Goal: Task Accomplishment & Management: Use online tool/utility

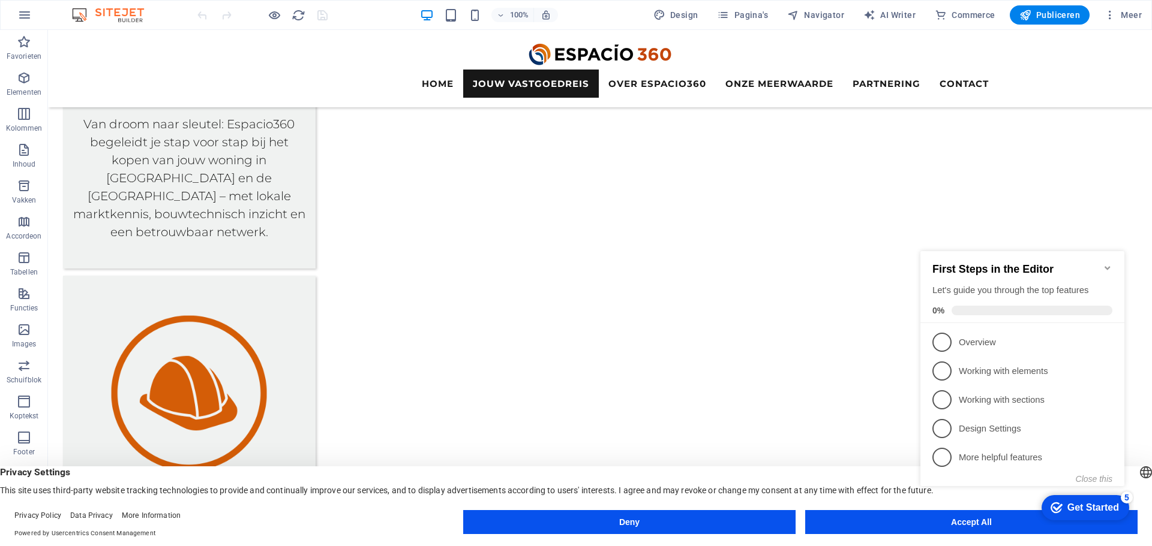
scroll to position [1739, 0]
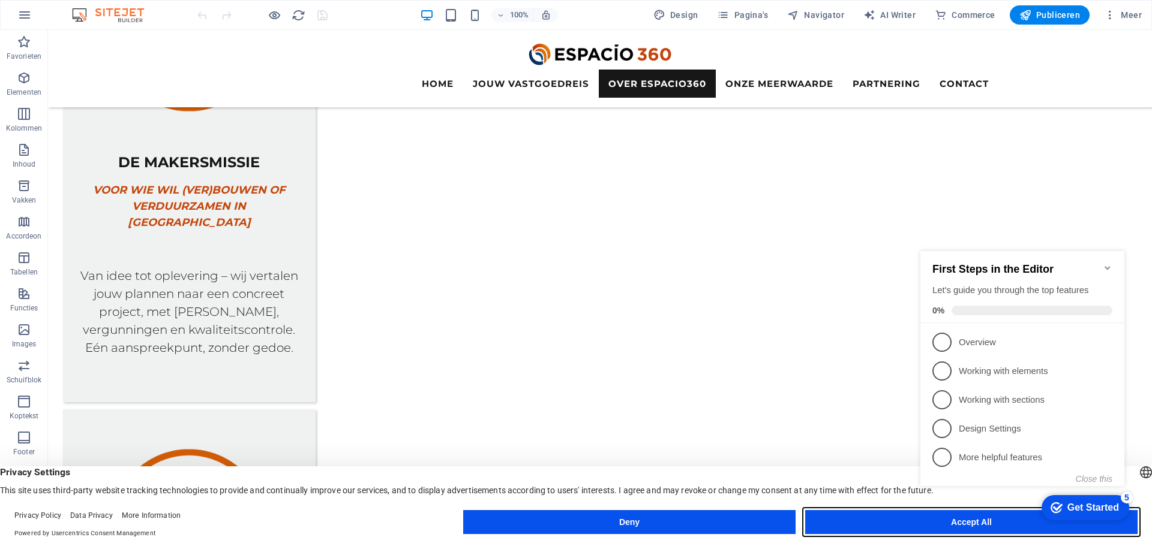
click at [850, 519] on button "Accept All" at bounding box center [971, 522] width 332 height 24
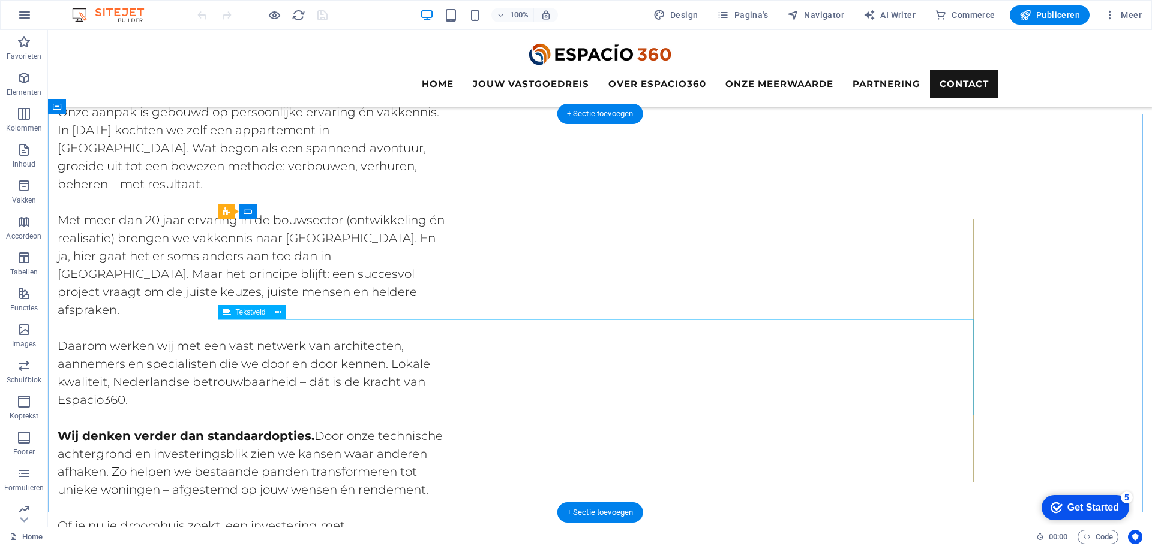
scroll to position [4870, 0]
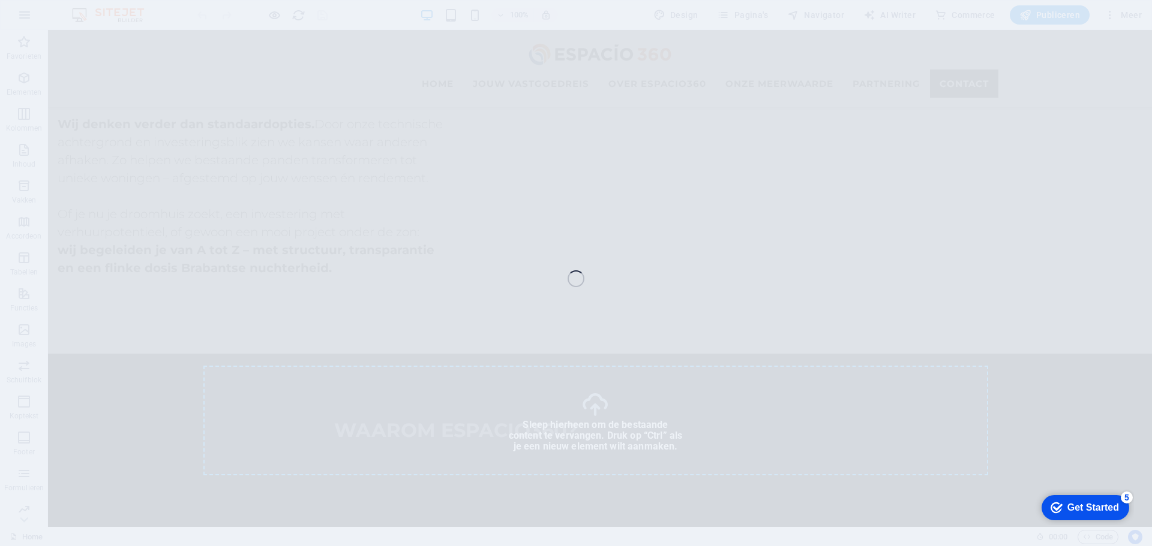
select select "px"
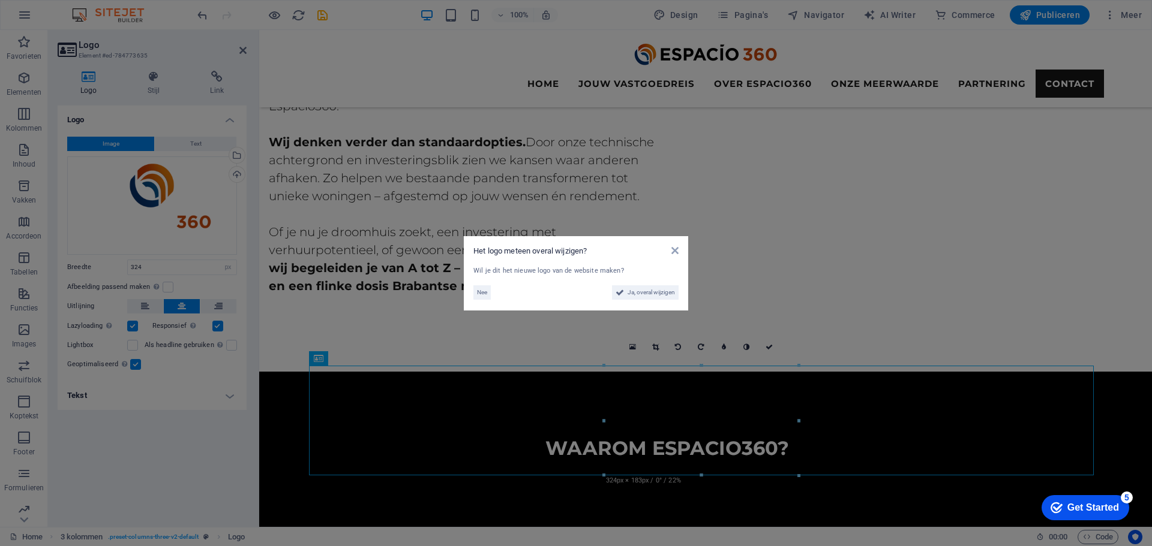
click at [877, 506] on aside "Het logo meteen overal wijzigen? Wil je dit het nieuwe logo van de website make…" at bounding box center [576, 273] width 1152 height 546
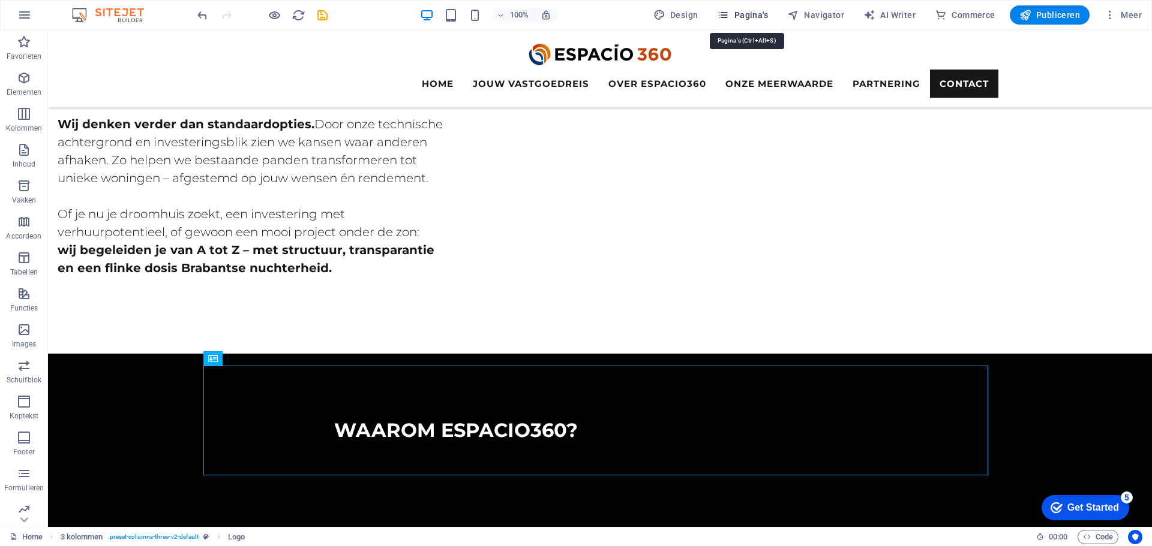
click at [753, 10] on span "Pagina's" at bounding box center [742, 15] width 51 height 12
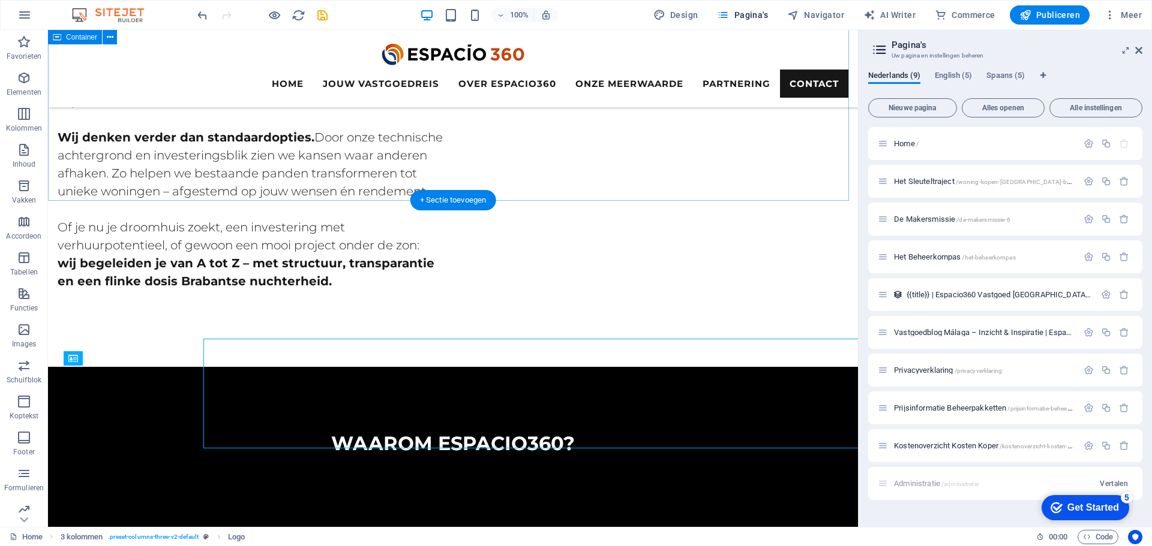
scroll to position [4897, 0]
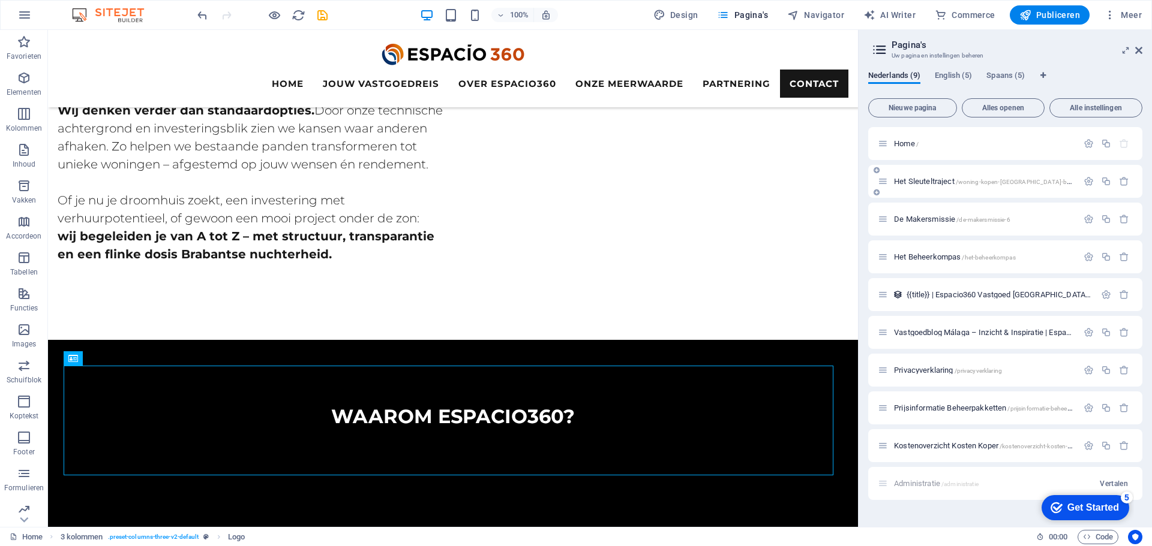
click at [929, 182] on span "Het Sleuteltraject /woning-kopen-malaga-begeleiding" at bounding box center [994, 181] width 201 height 9
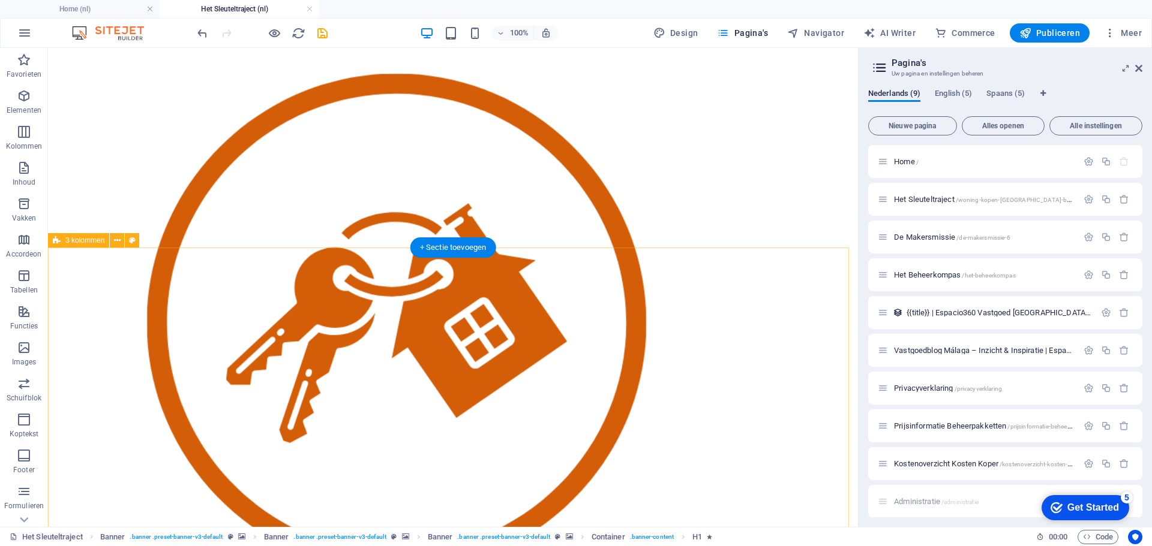
scroll to position [4099, 0]
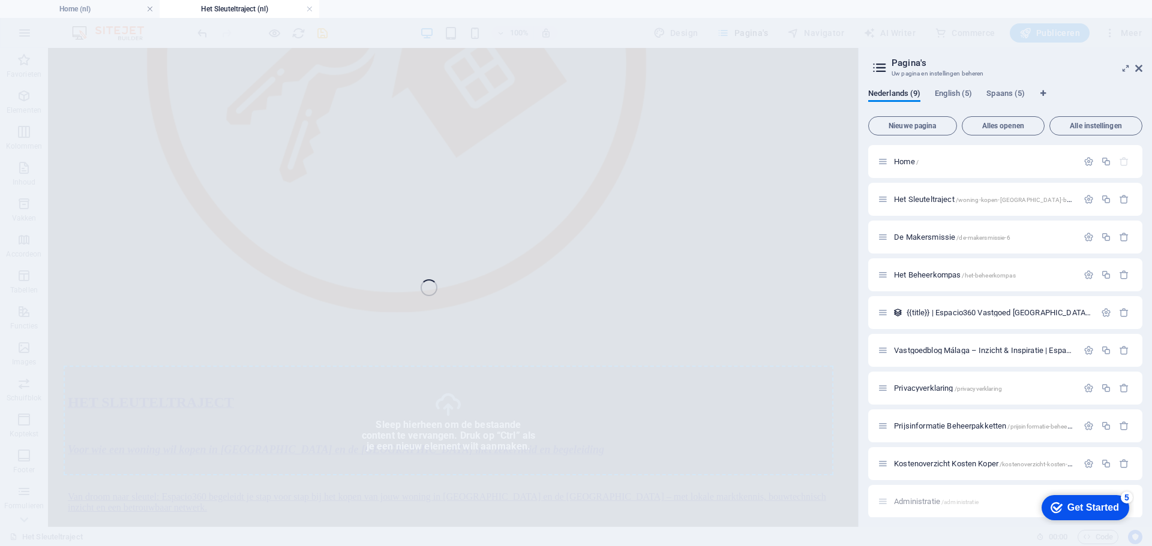
select select "px"
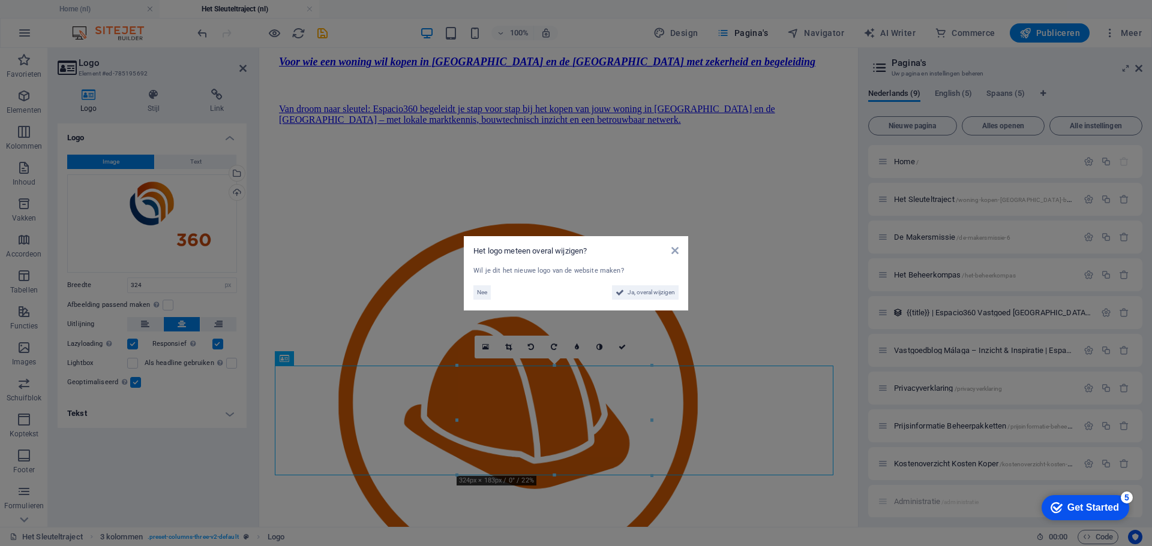
scroll to position [4061, 0]
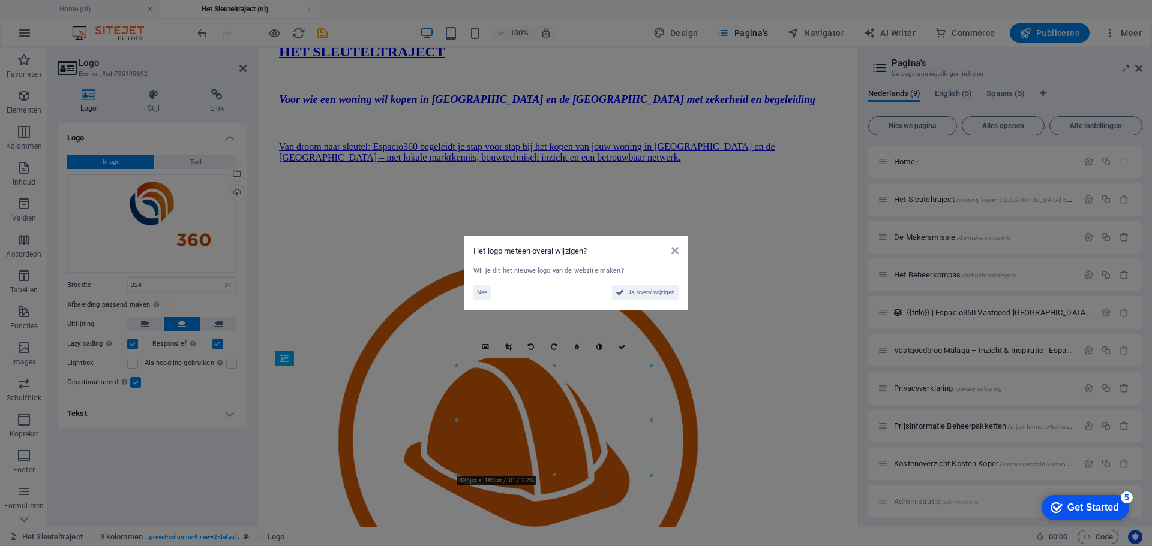
click at [744, 335] on aside "Het logo meteen overal wijzigen? Wil je dit het nieuwe logo van de website make…" at bounding box center [576, 273] width 1152 height 546
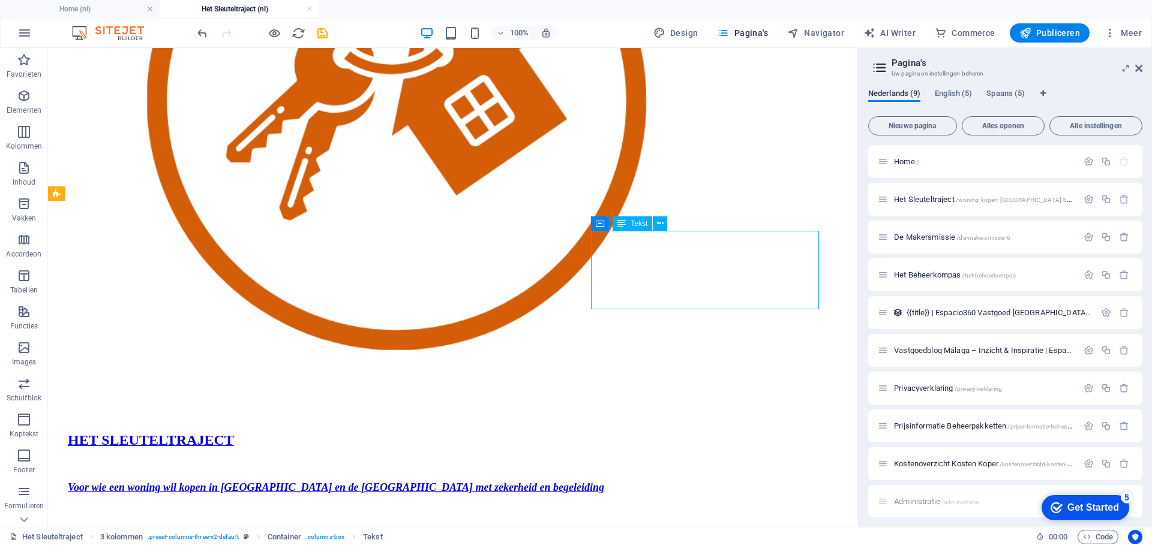
scroll to position [4099, 0]
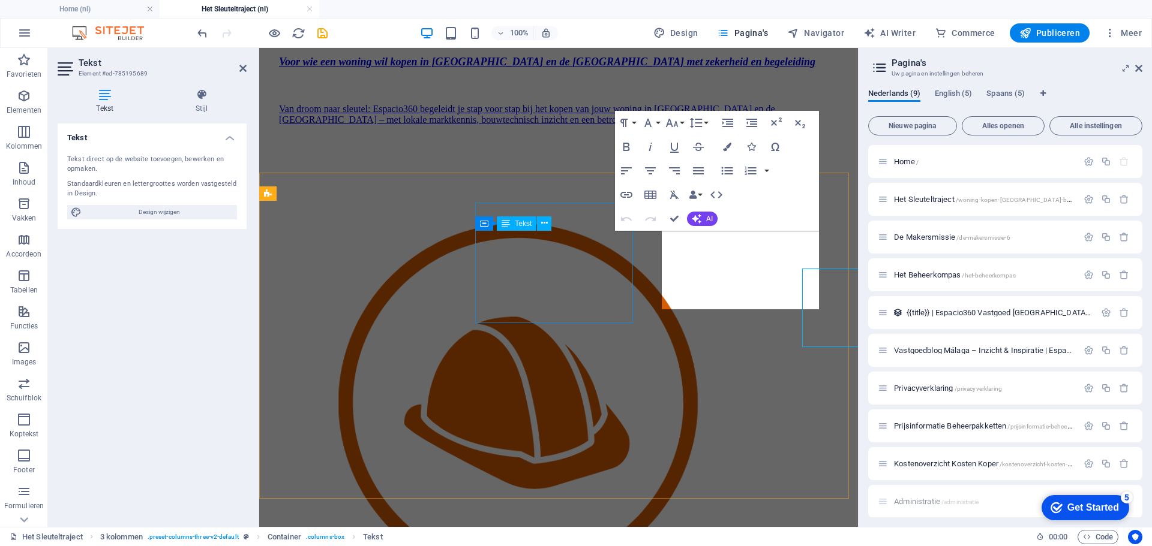
scroll to position [4061, 0]
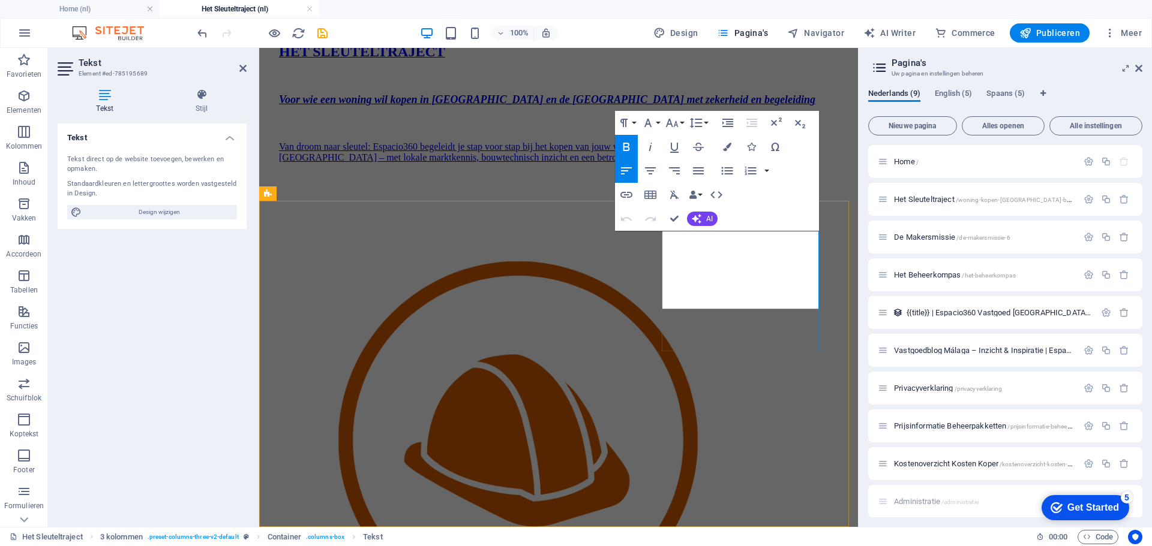
drag, startPoint x: 688, startPoint y: 267, endPoint x: 694, endPoint y: 272, distance: 7.7
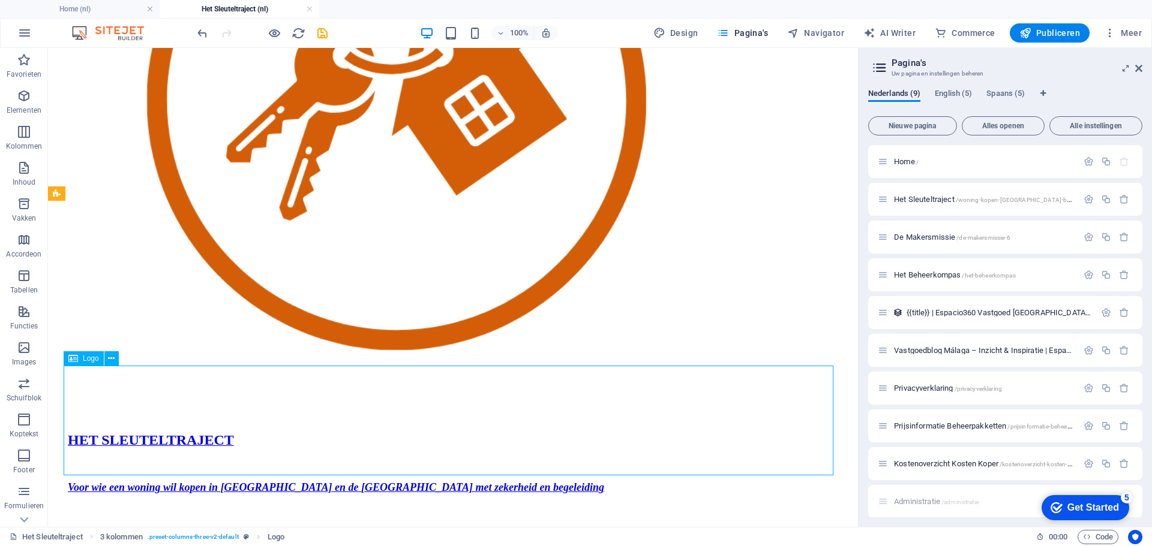
scroll to position [4099, 0]
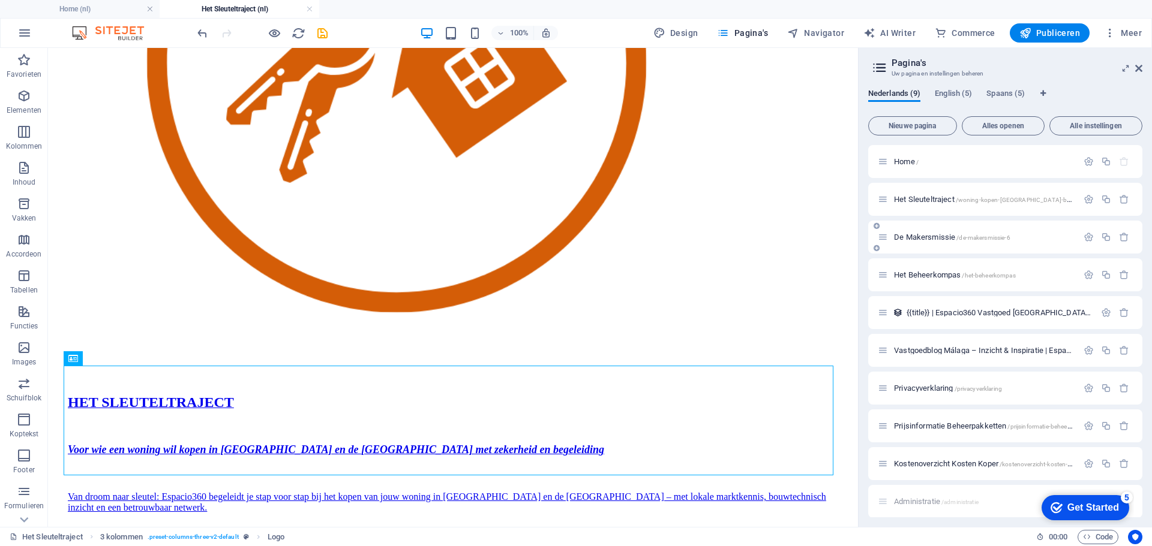
click at [941, 234] on span "De Makersmissie /de-makersmissie-6" at bounding box center [952, 237] width 116 height 9
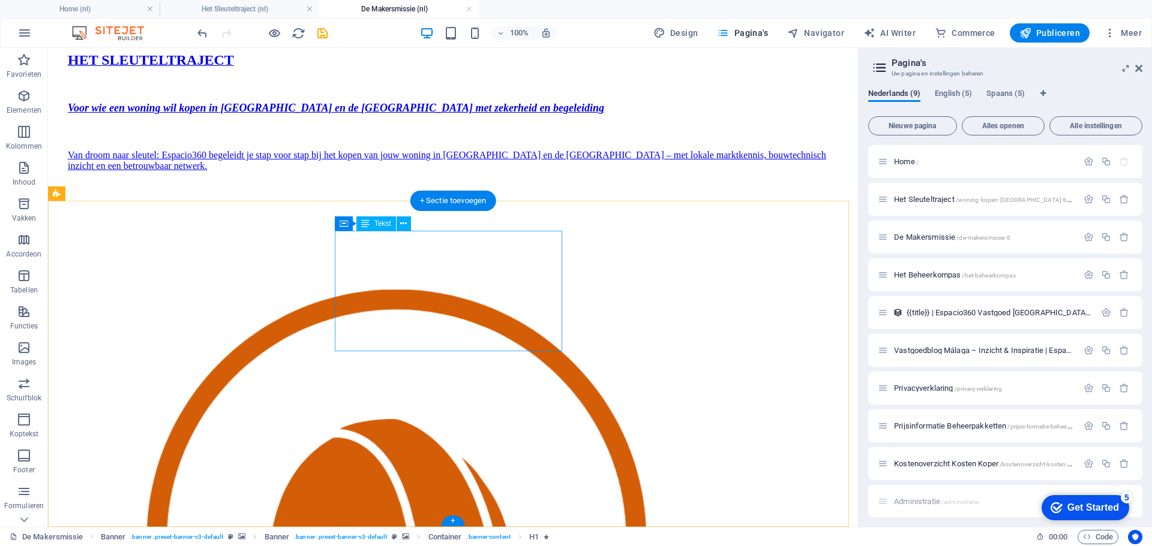
scroll to position [4068, 0]
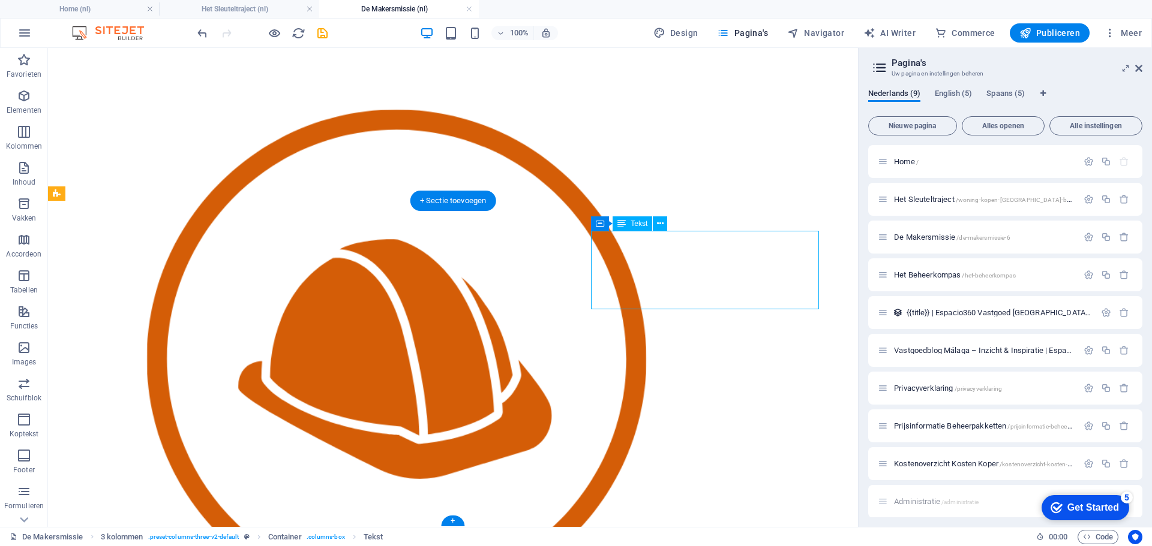
scroll to position [4133, 0]
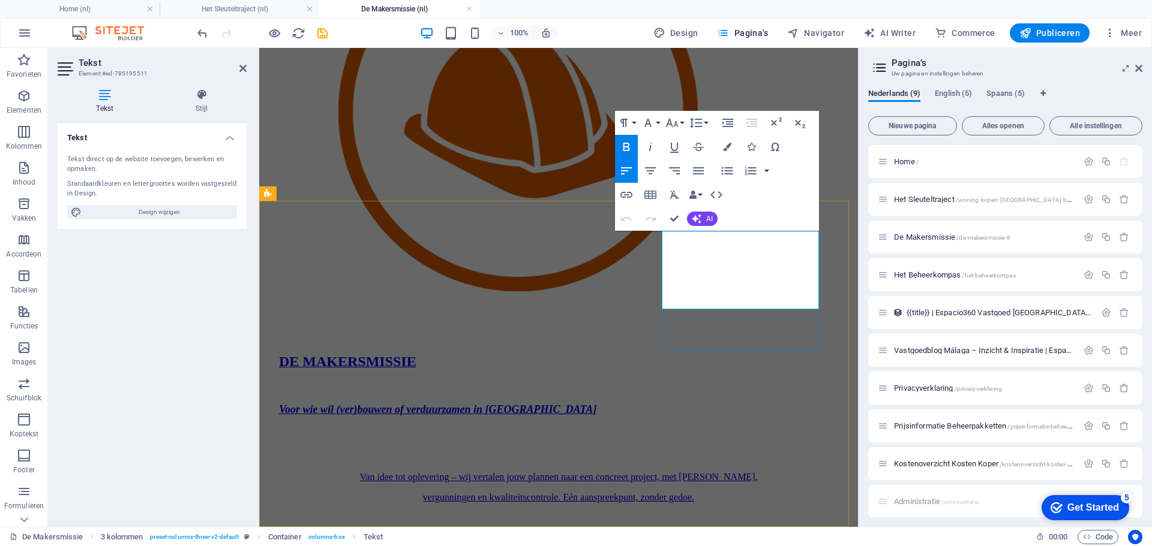
drag, startPoint x: 678, startPoint y: 394, endPoint x: 884, endPoint y: 396, distance: 206.3
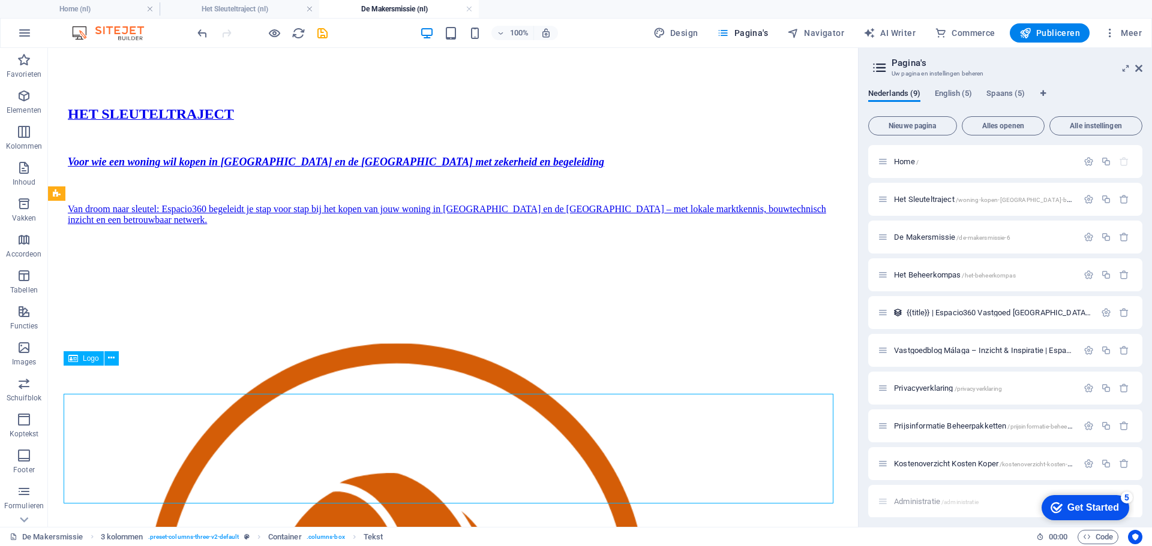
scroll to position [4068, 0]
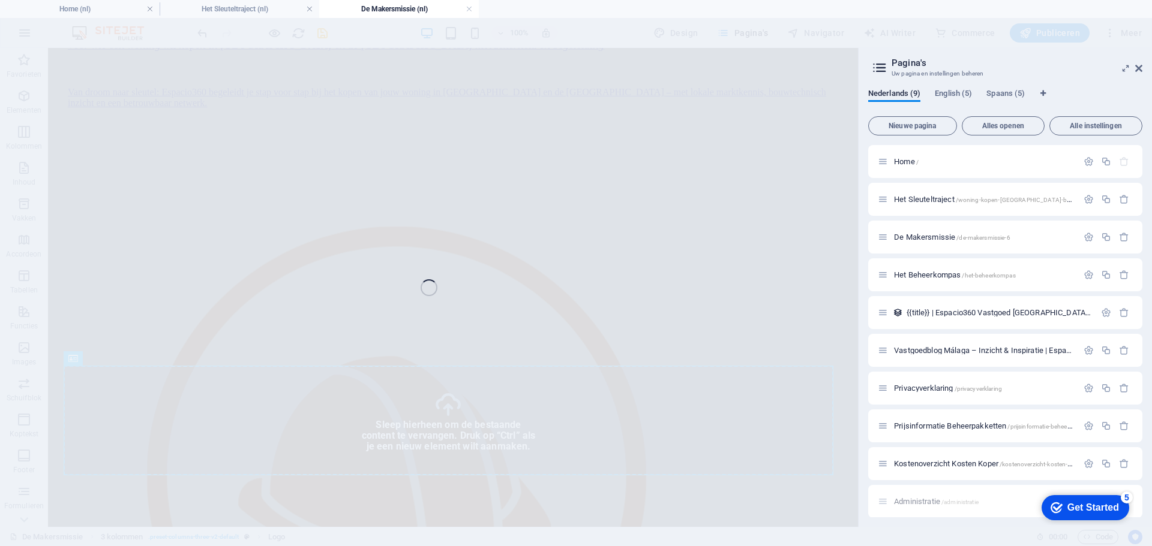
select select "px"
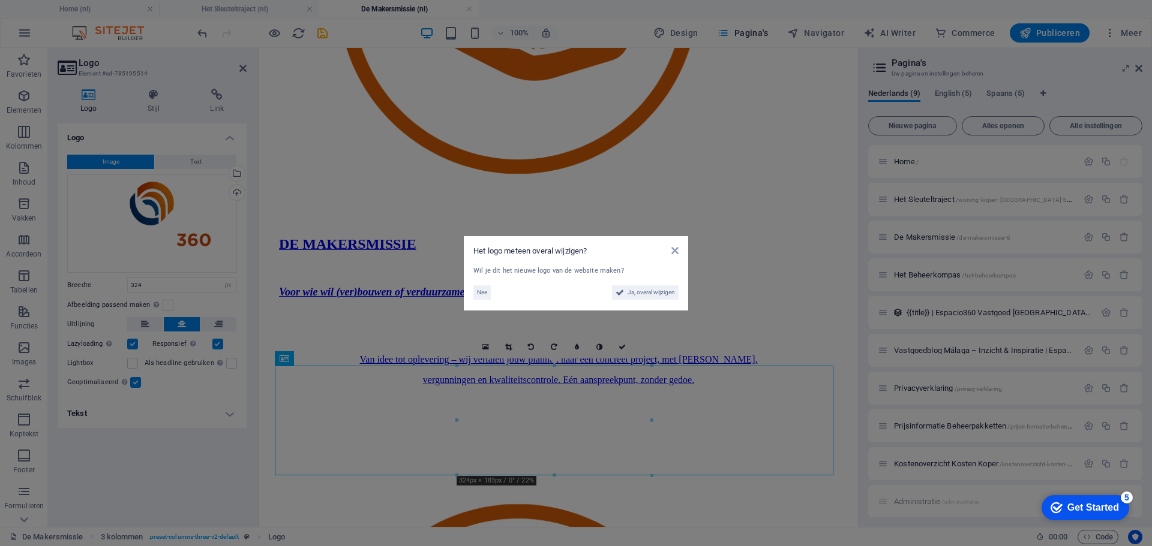
scroll to position [4133, 0]
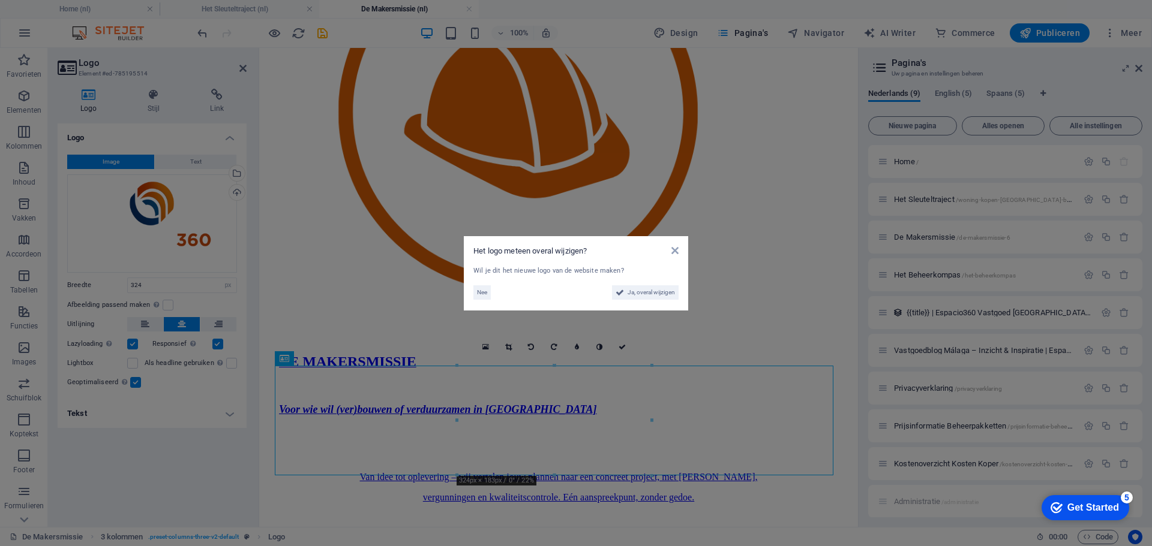
drag, startPoint x: 737, startPoint y: 488, endPoint x: 485, endPoint y: 440, distance: 255.8
click at [737, 488] on aside "Het logo meteen overal wijzigen? Wil je dit het nieuwe logo van de website make…" at bounding box center [576, 273] width 1152 height 546
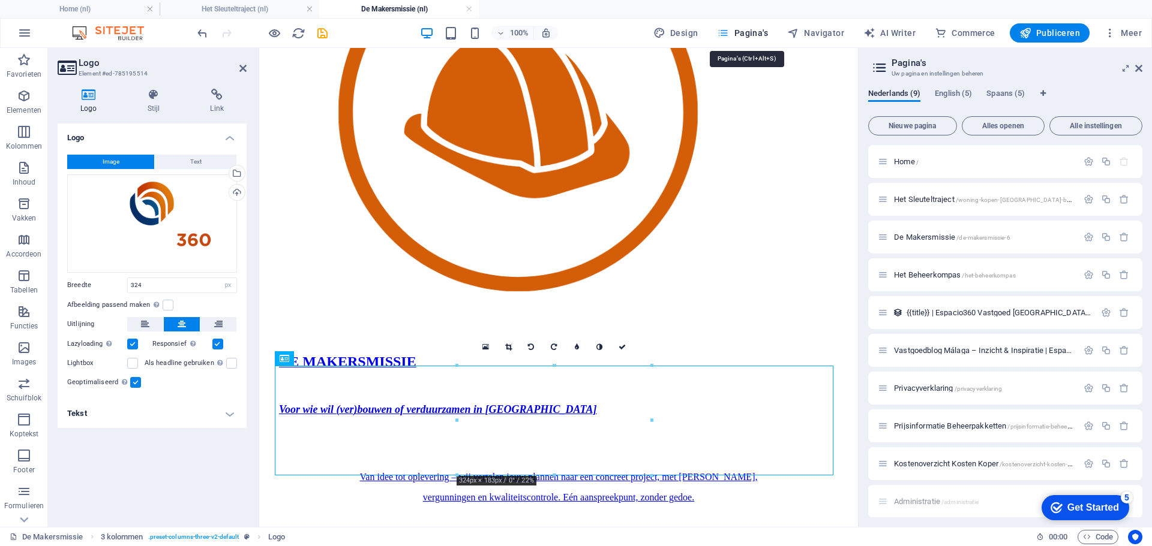
click at [744, 38] on span "Pagina's" at bounding box center [742, 33] width 51 height 12
click at [926, 273] on span "Het Beheerkompas /het-beheerkompas" at bounding box center [955, 274] width 122 height 9
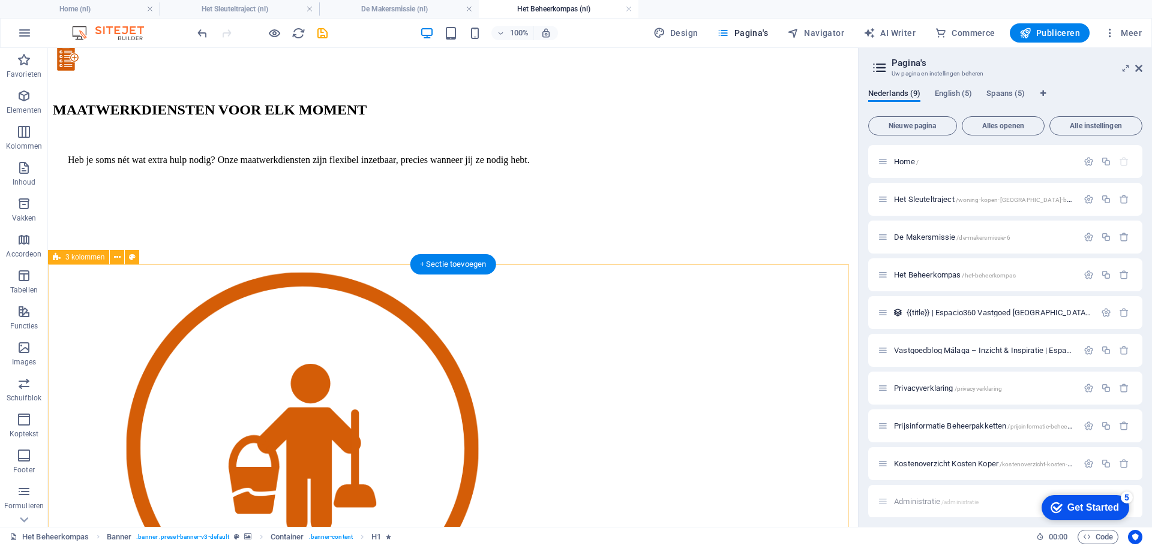
scroll to position [4565, 0]
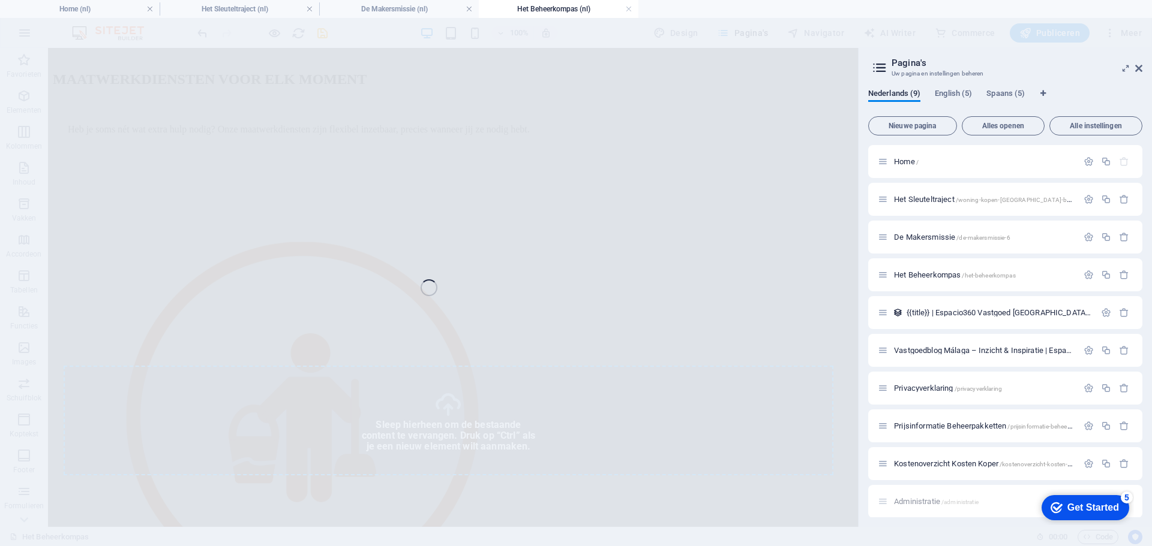
select select "px"
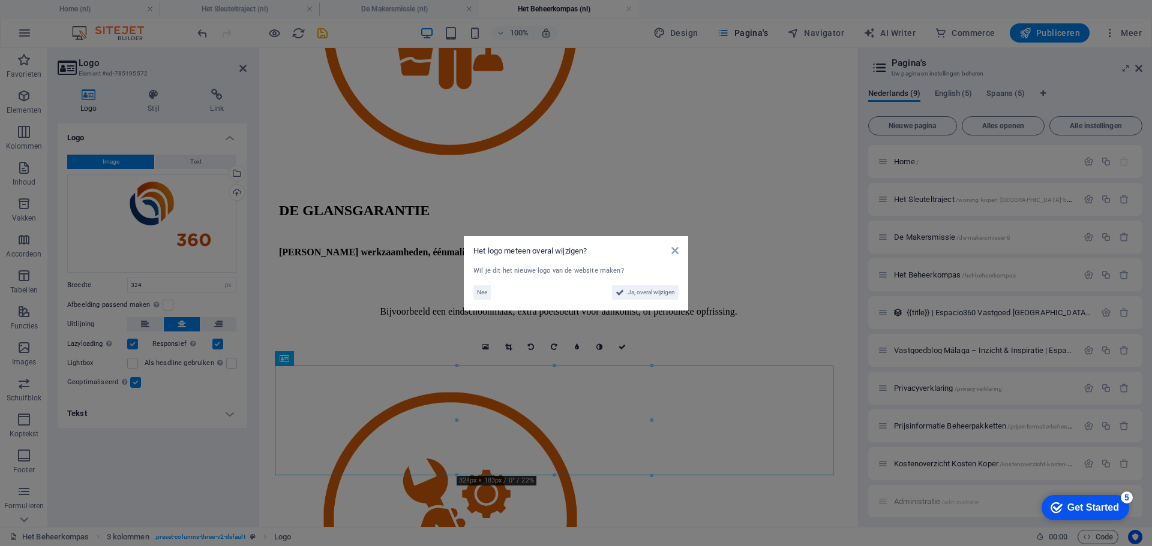
scroll to position [5034, 0]
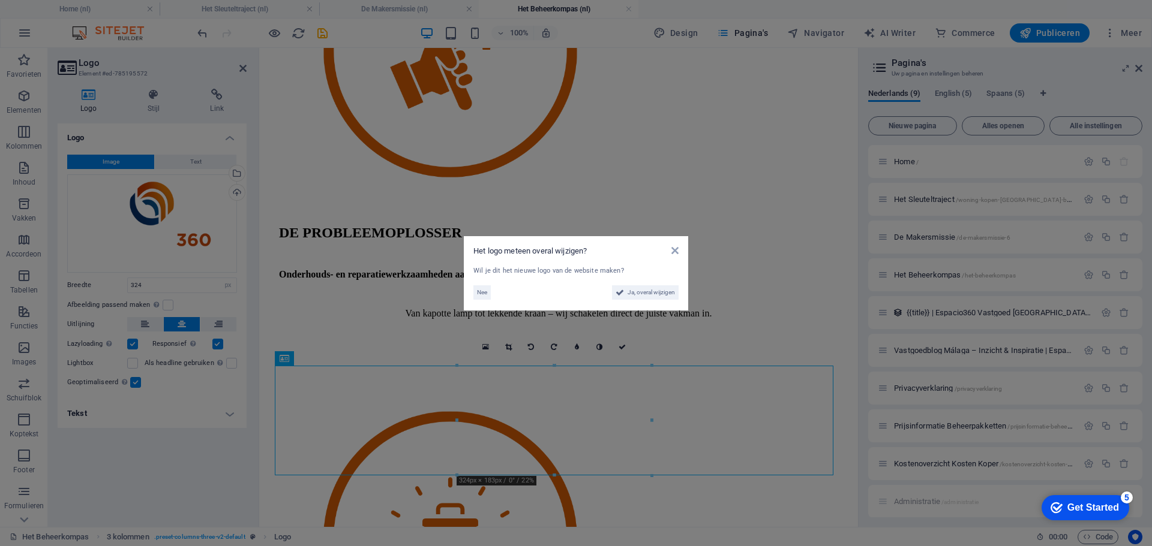
click at [701, 263] on aside "Het logo meteen overal wijzigen? Wil je dit het nieuwe logo van de website make…" at bounding box center [576, 273] width 1152 height 546
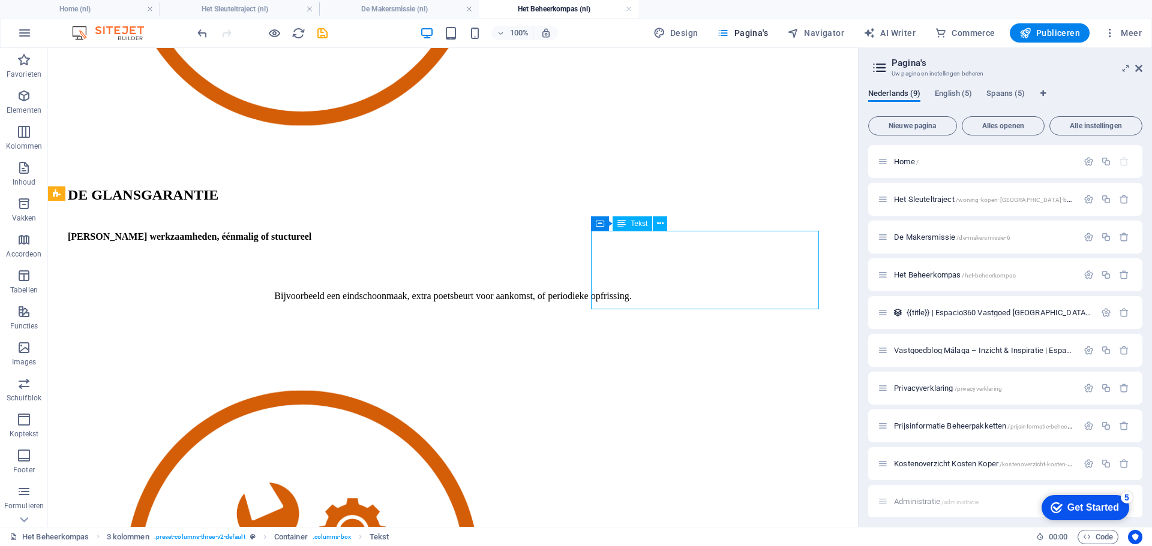
scroll to position [4565, 0]
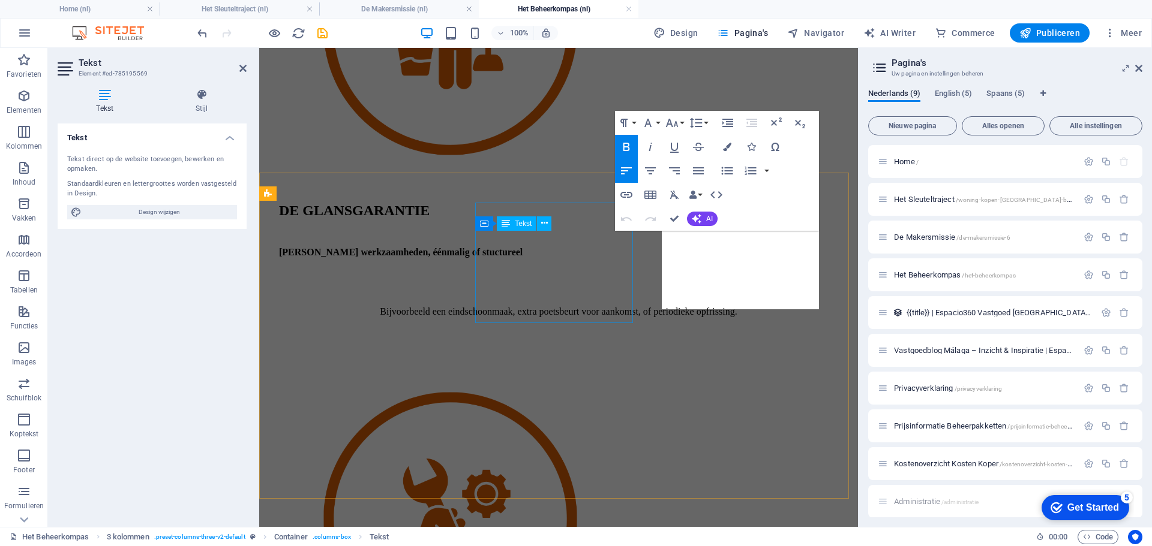
scroll to position [5034, 0]
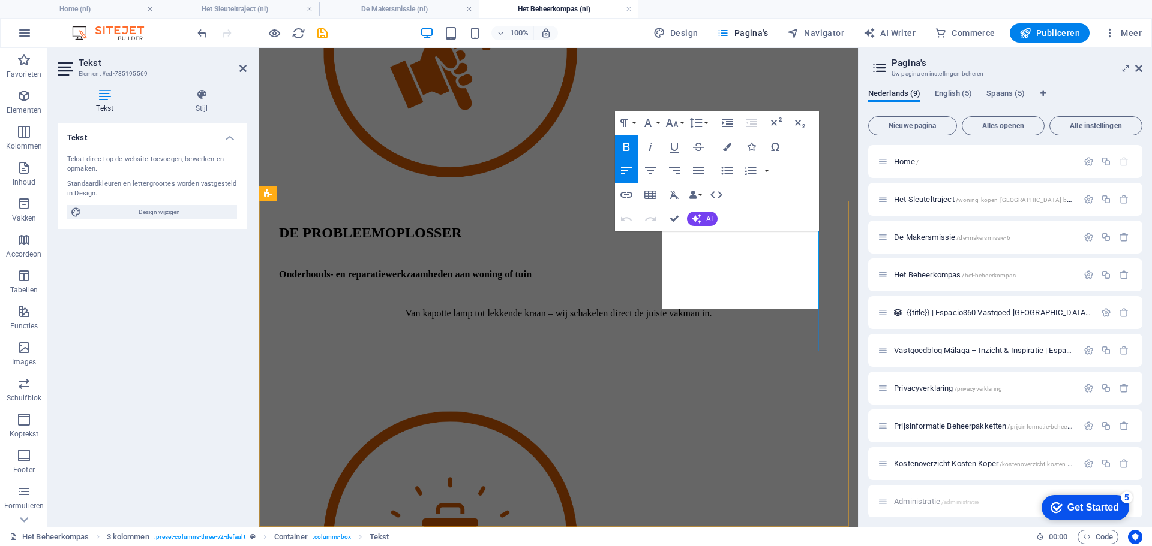
drag, startPoint x: 689, startPoint y: 263, endPoint x: 698, endPoint y: 272, distance: 13.2
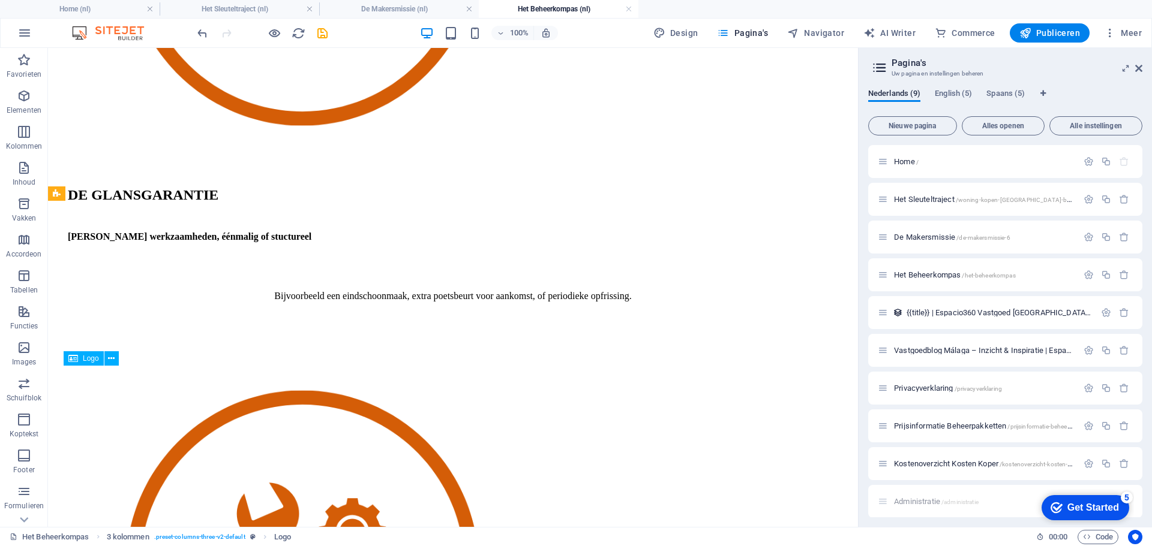
scroll to position [4565, 0]
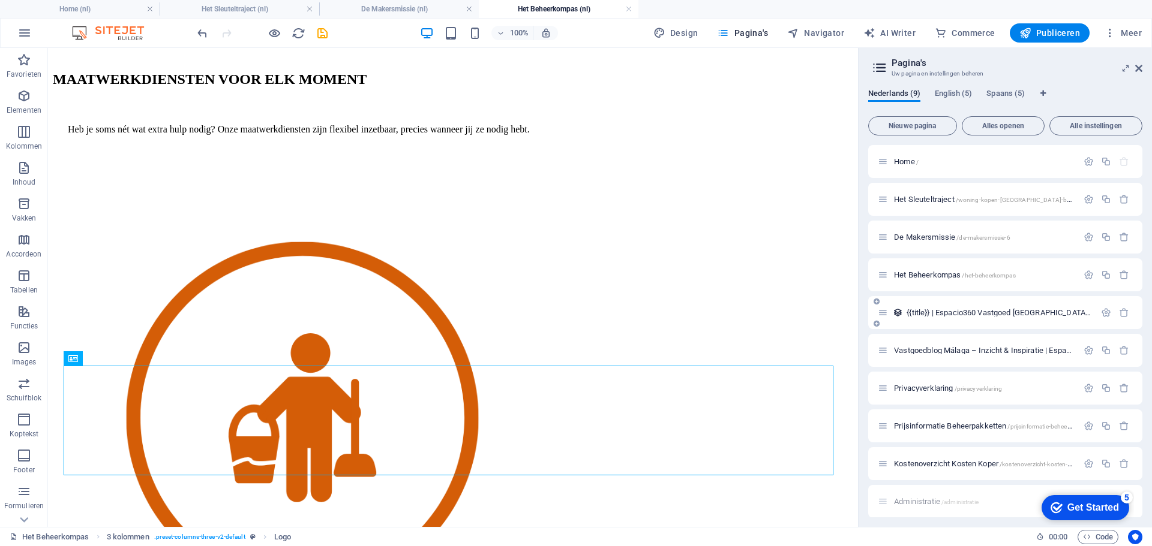
click at [945, 314] on span "{{title}} | Espacio360 Vastgoed [GEOGRAPHIC_DATA] /title-espacio360-vastgoed-ma…" at bounding box center [1065, 312] width 318 height 9
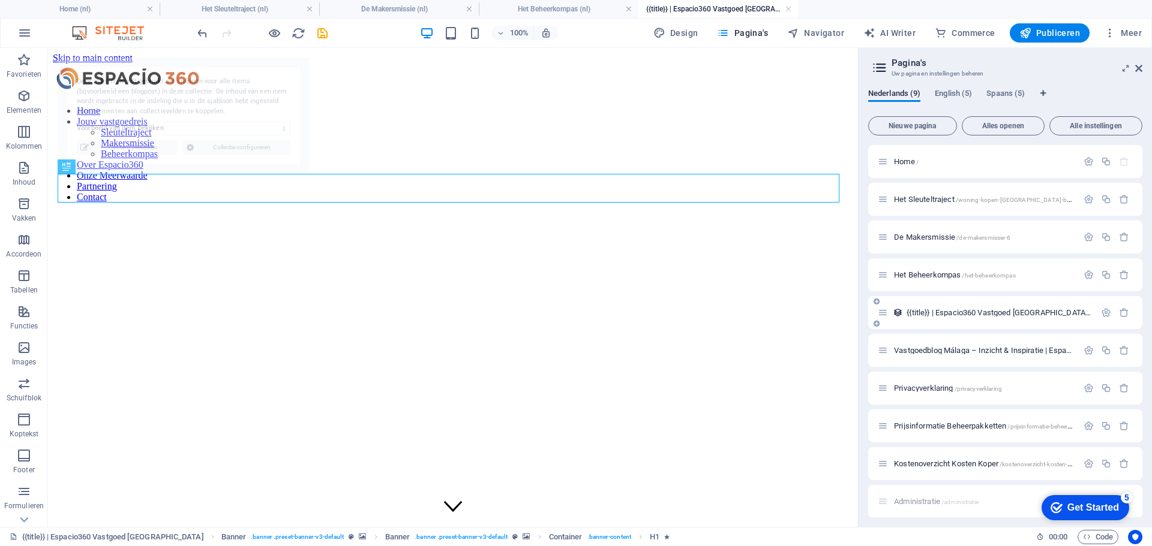
scroll to position [0, 0]
select select "68795dfa19c5996da40d2425"
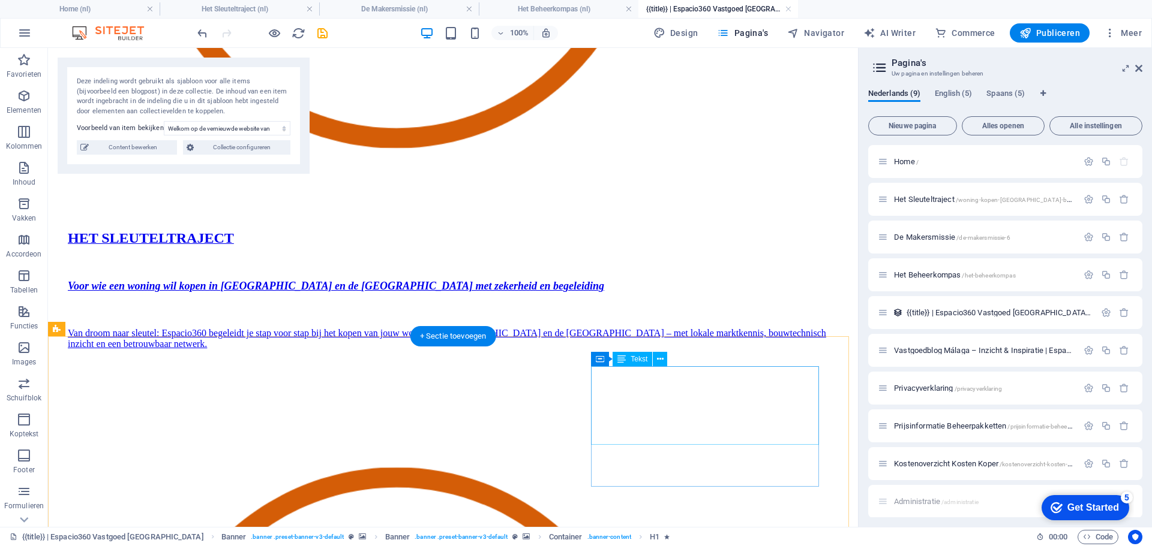
scroll to position [2894, 0]
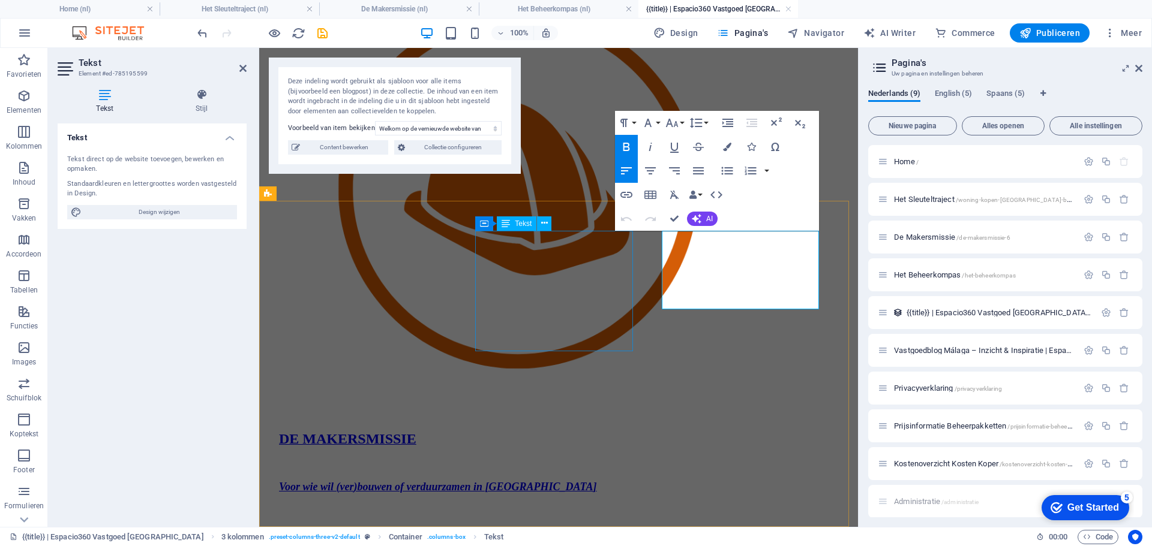
scroll to position [2864, 0]
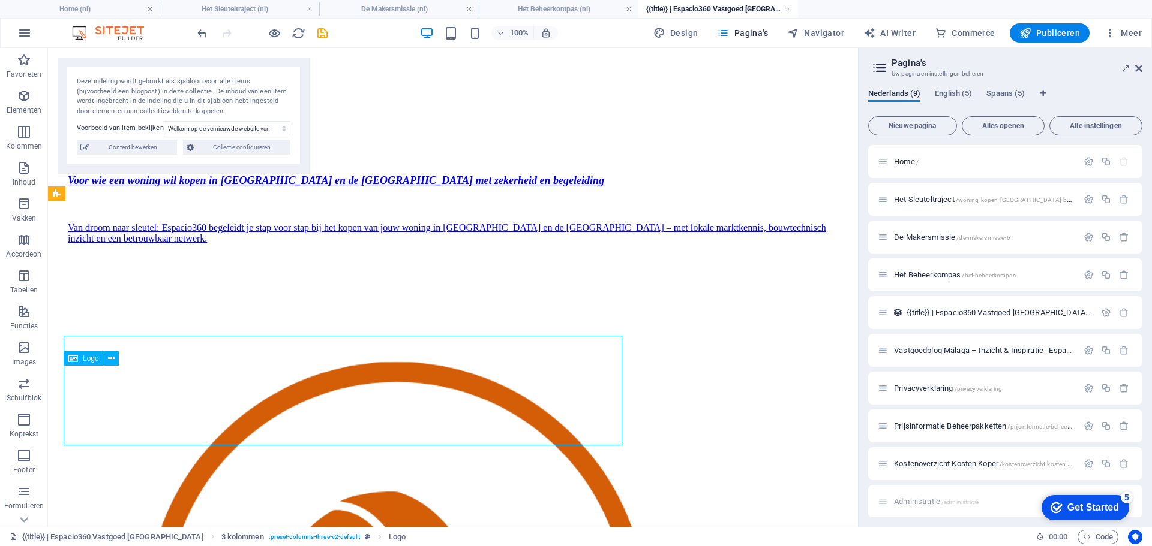
scroll to position [2894, 0]
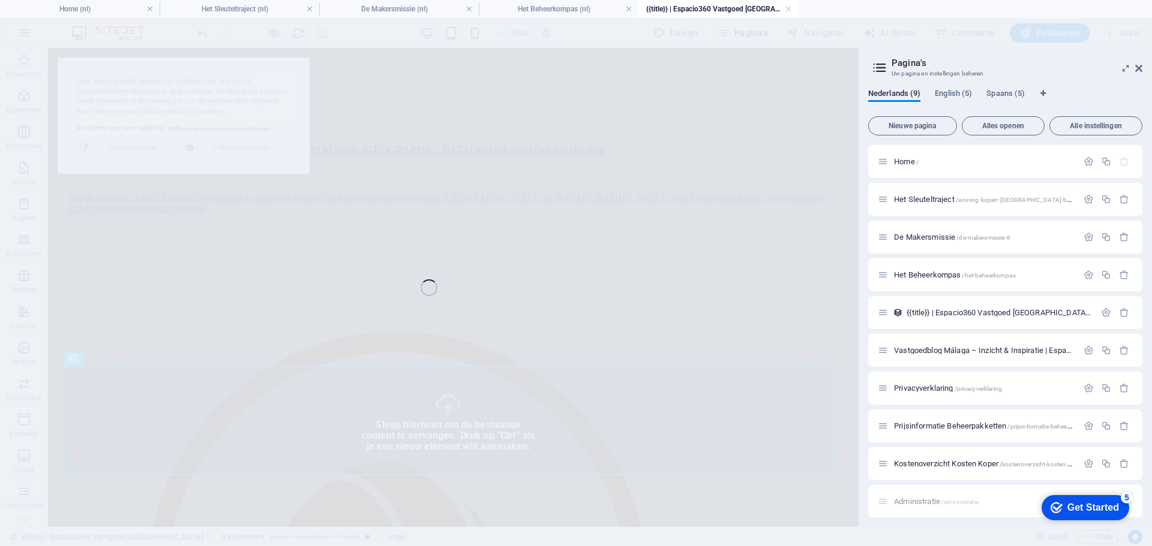
select select "px"
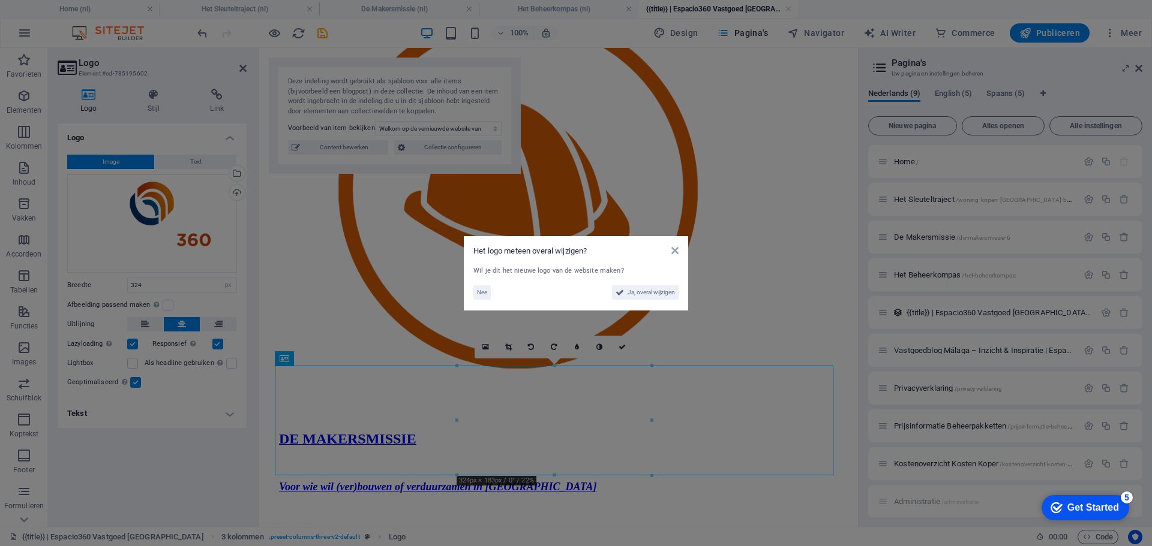
scroll to position [2864, 0]
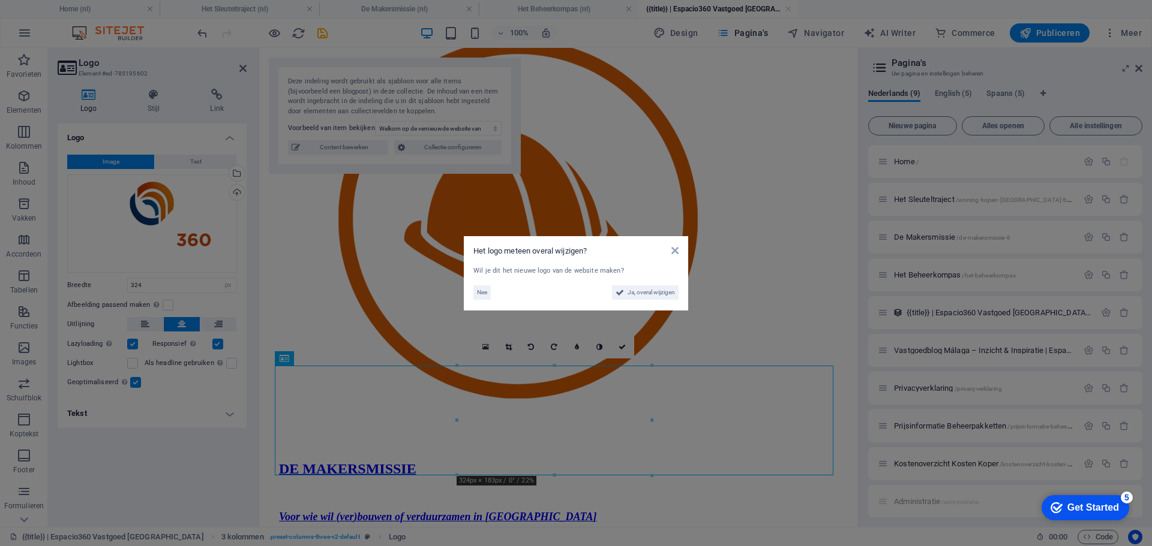
click at [979, 347] on aside "Het logo meteen overal wijzigen? Wil je dit het nieuwe logo van de website make…" at bounding box center [576, 273] width 1152 height 546
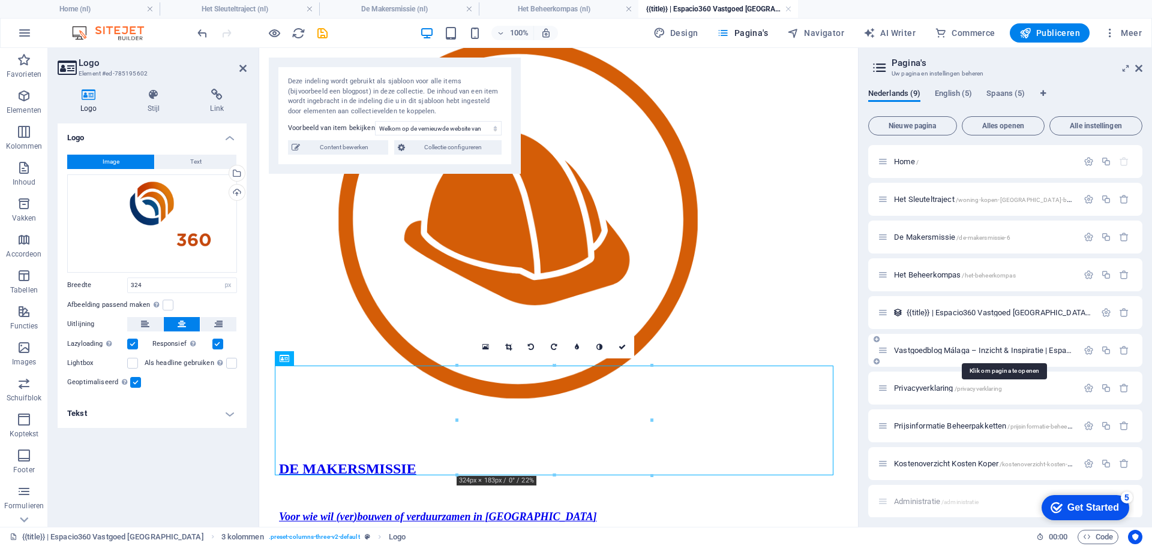
click at [965, 348] on span "Vastgoedblog Málaga – Inzicht & Inspiratie | Espacio360 /blog-9" at bounding box center [1002, 350] width 217 height 9
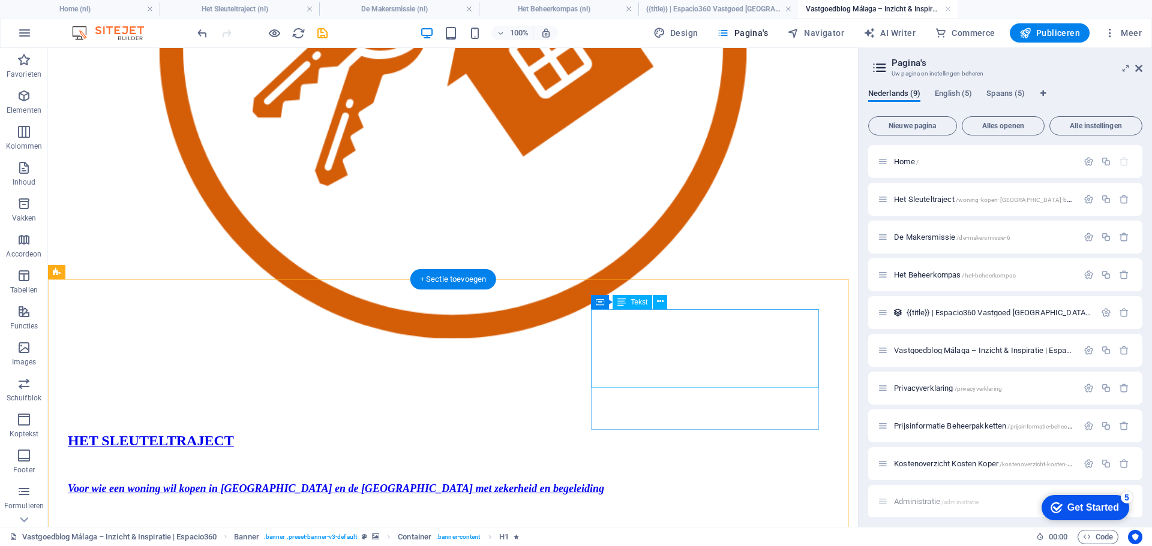
scroll to position [1938, 0]
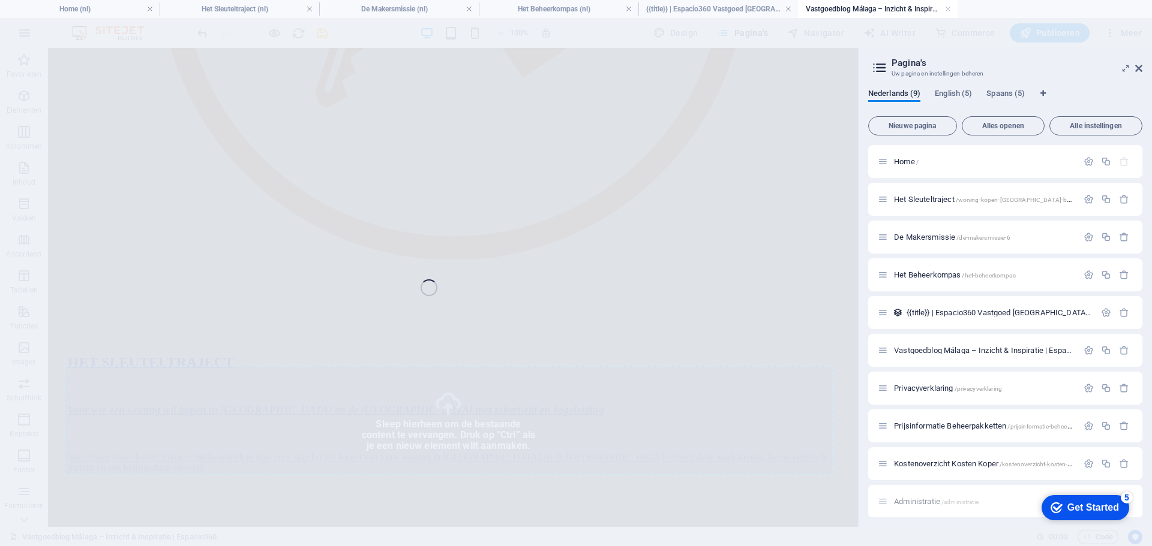
select select "px"
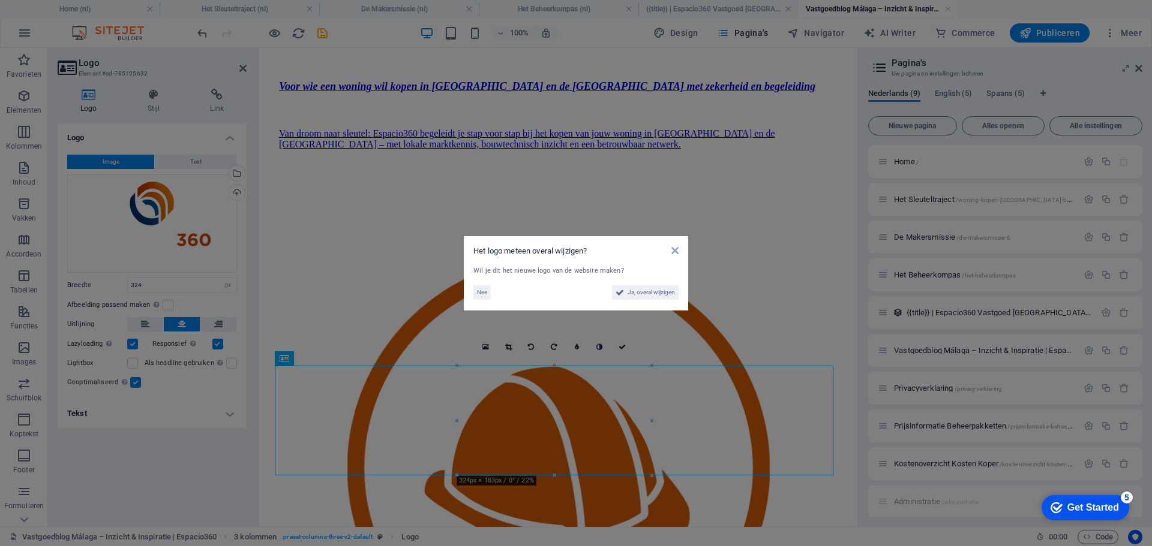
scroll to position [1986, 0]
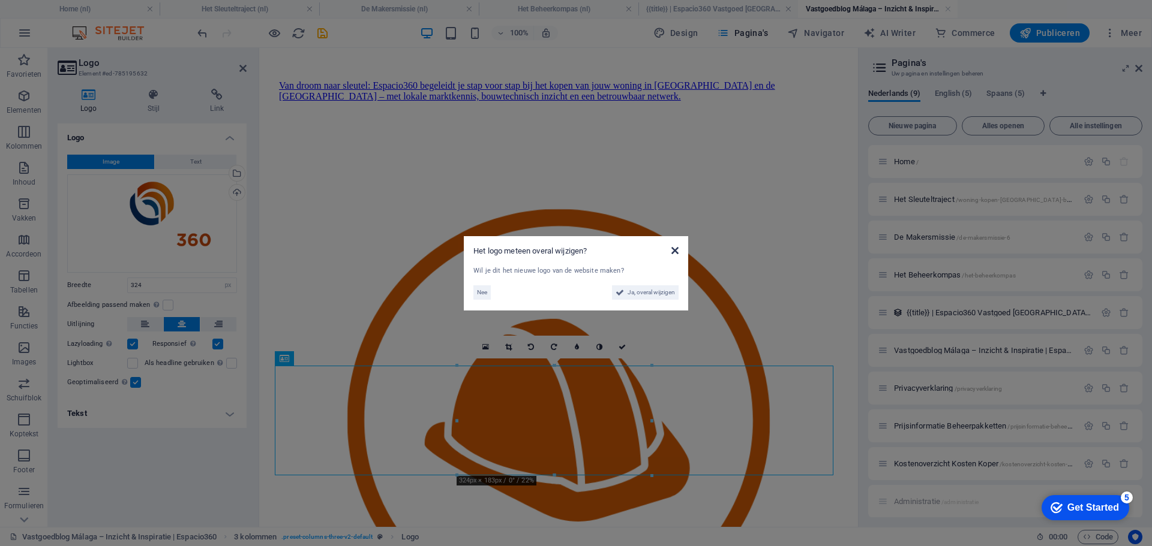
click at [676, 251] on icon at bounding box center [674, 251] width 7 height 10
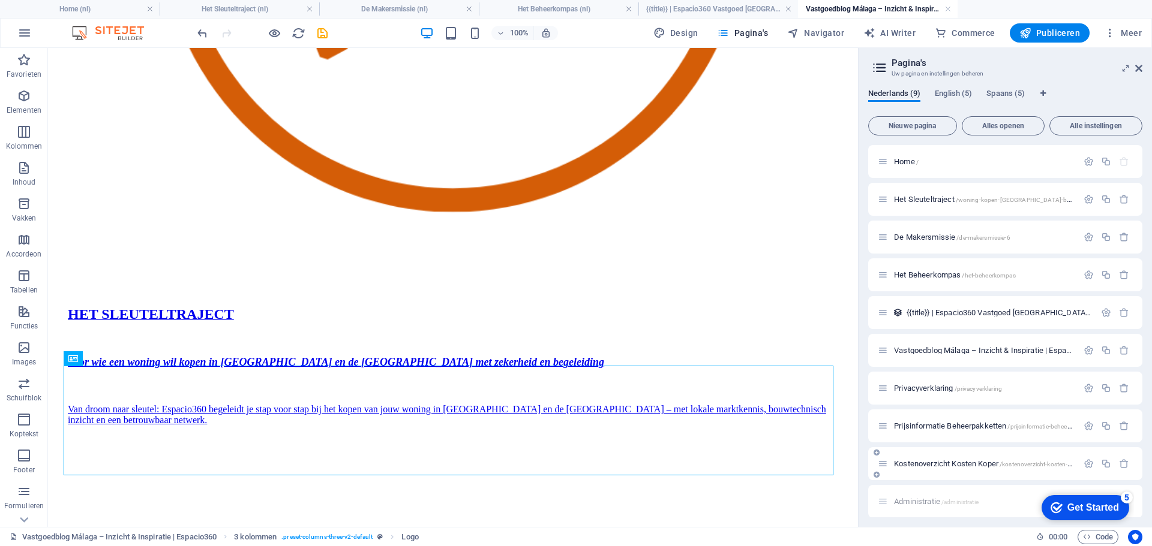
scroll to position [1938, 0]
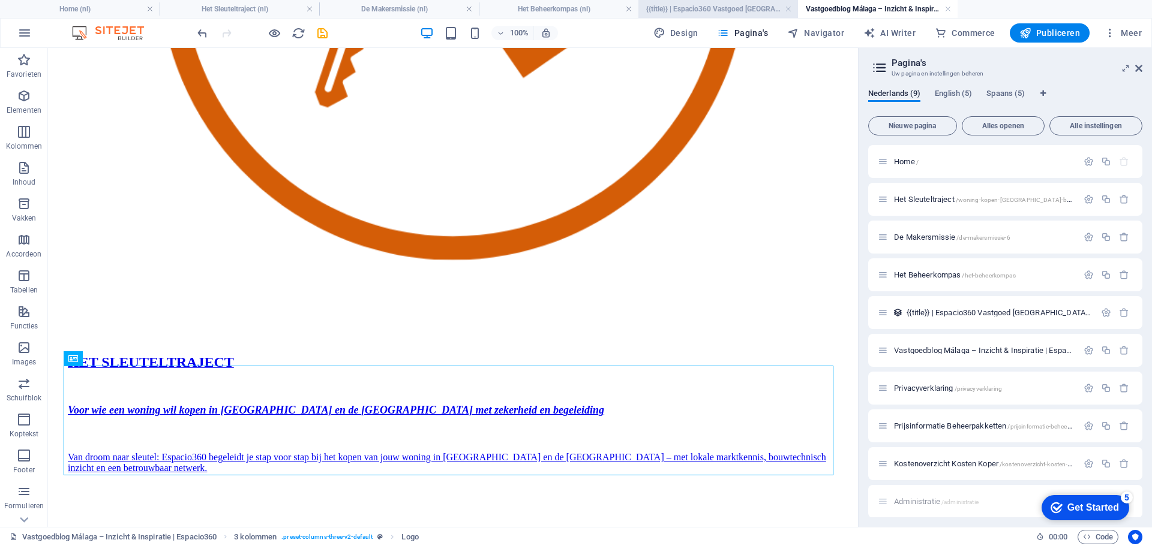
click at [741, 11] on h4 "{{title}} | Espacio360 Vastgoed [GEOGRAPHIC_DATA] (nl)" at bounding box center [718, 8] width 160 height 13
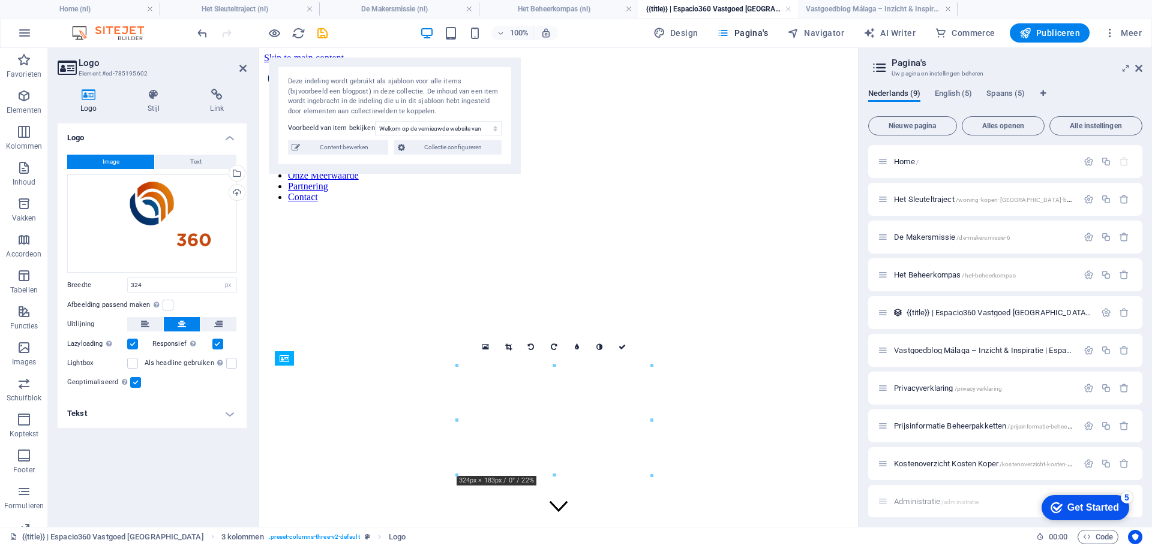
scroll to position [2816, 0]
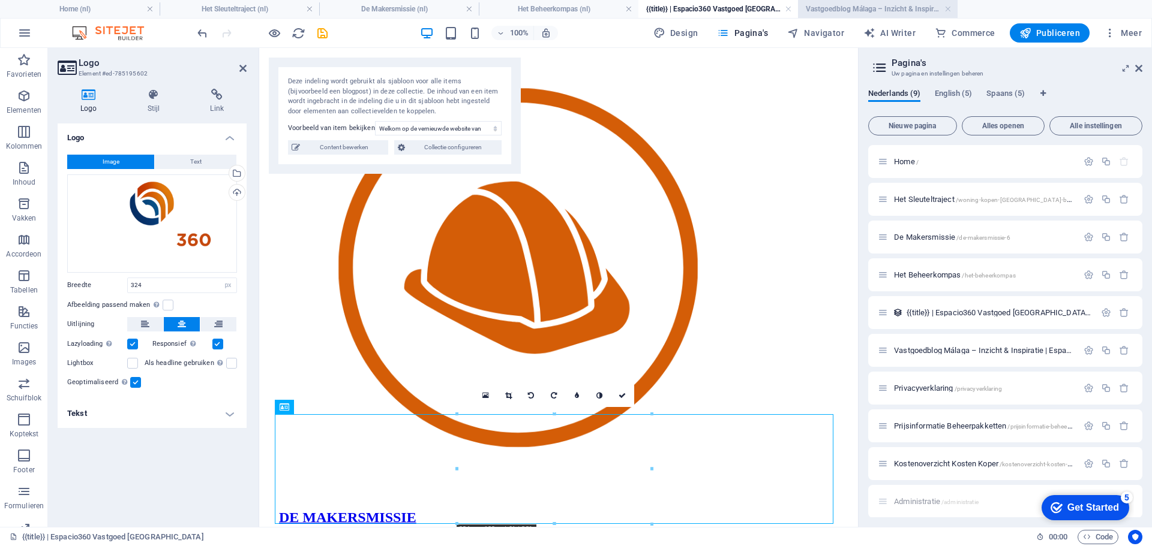
click at [835, 10] on h4 "Vastgoedblog Málaga – Inzicht & Inspiratie | Espacio360 (nl)" at bounding box center [878, 8] width 160 height 13
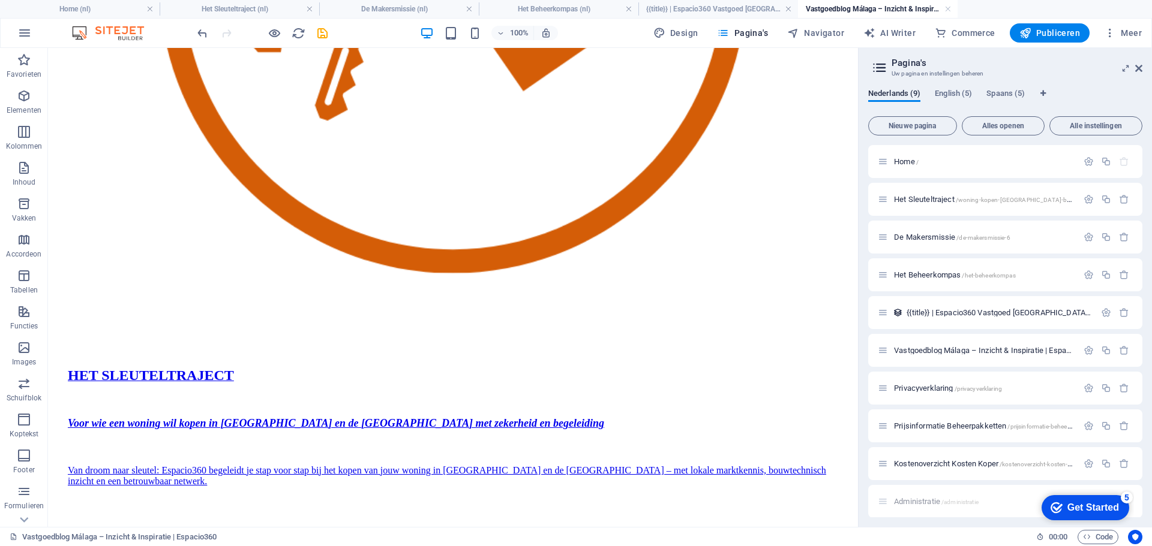
scroll to position [0, 0]
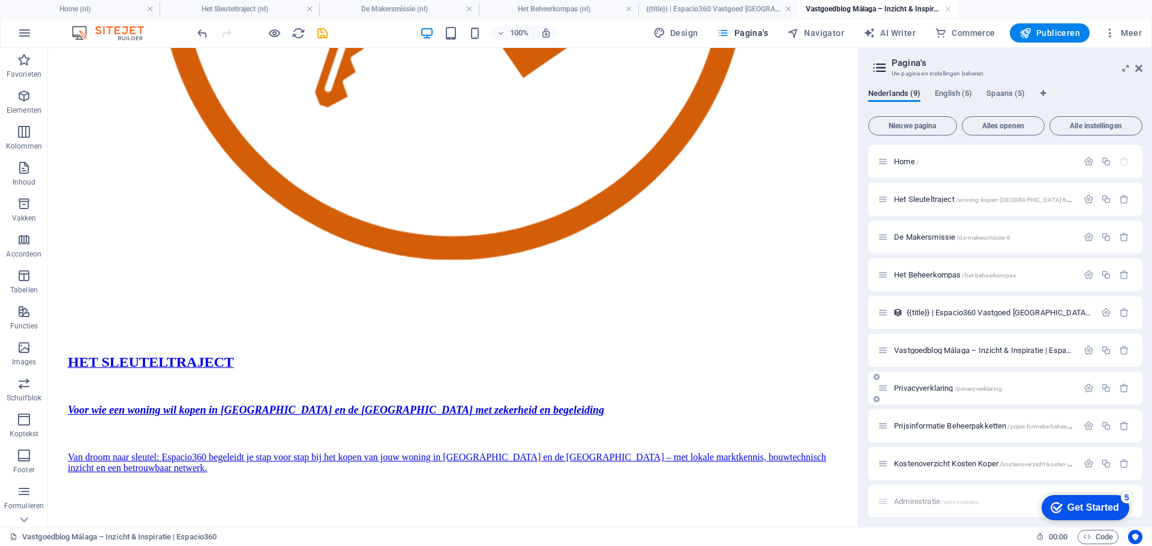
click at [934, 387] on span "Privacyverklaring /privacyverklaring" at bounding box center [948, 388] width 108 height 9
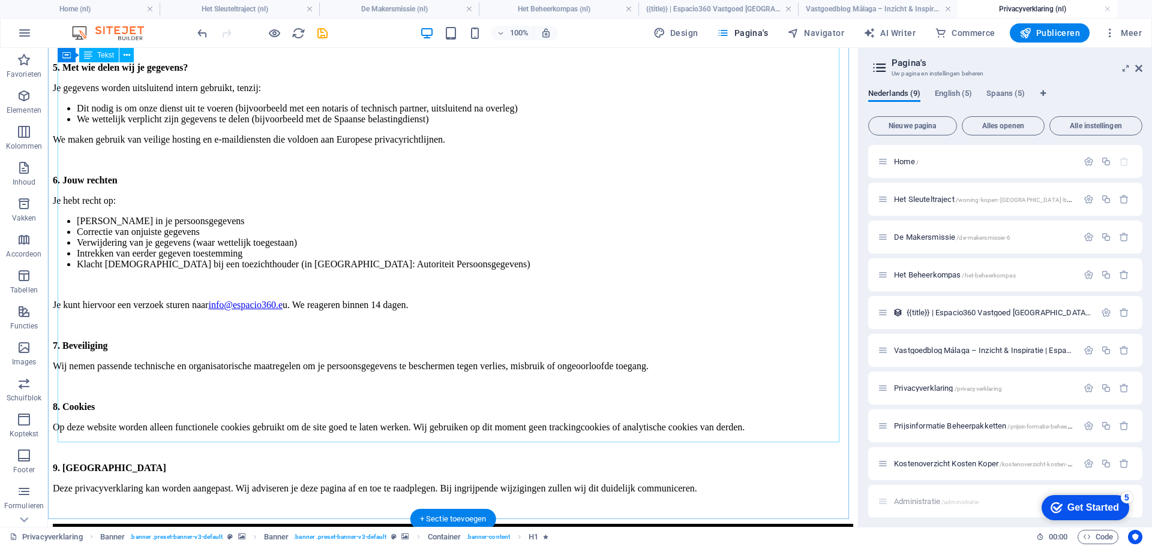
scroll to position [1348, 0]
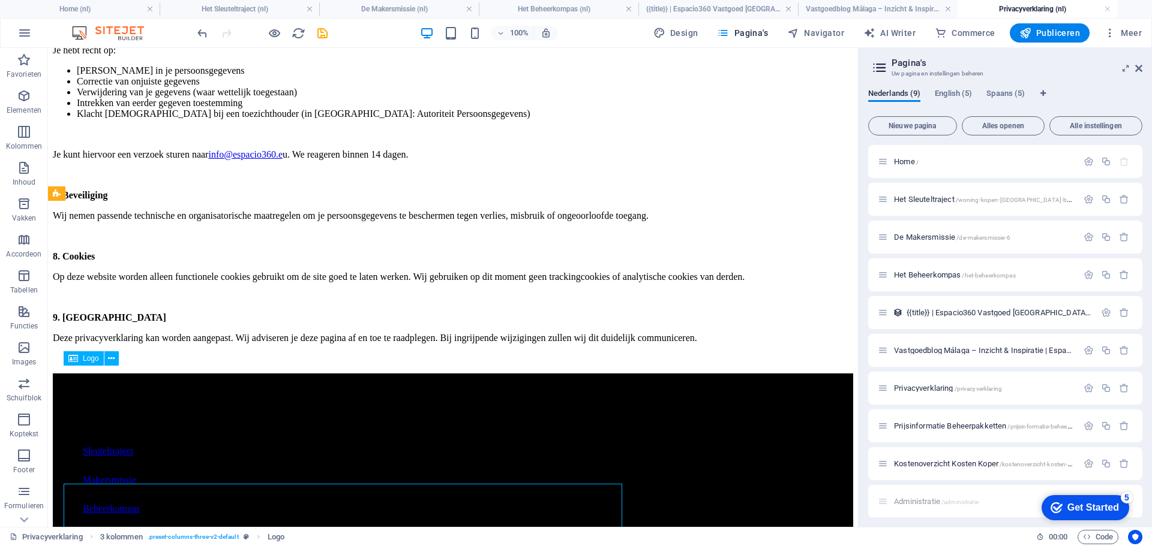
scroll to position [1348, 0]
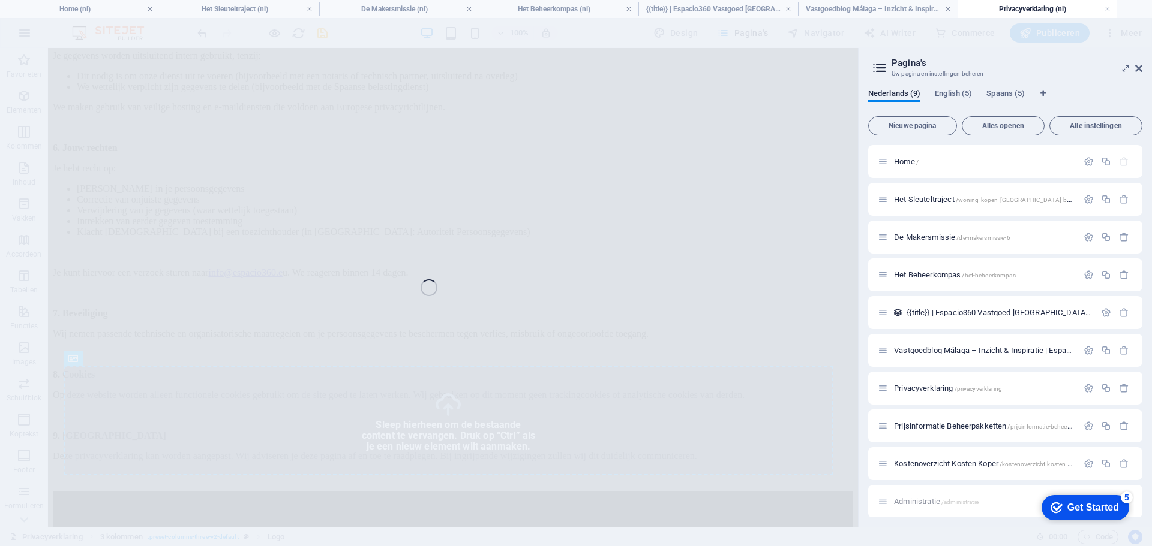
select select "px"
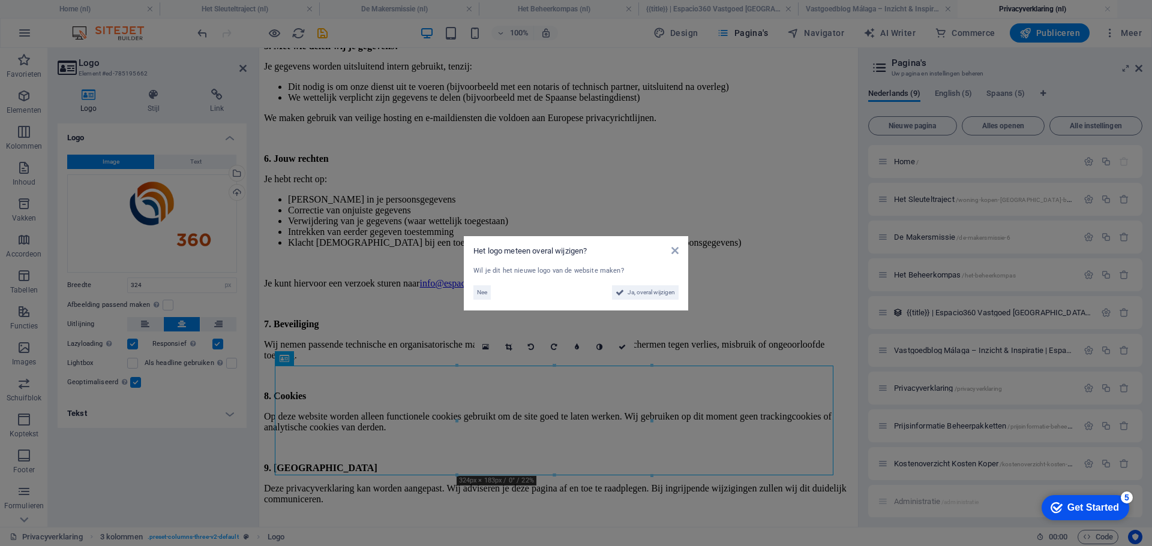
scroll to position [1466, 0]
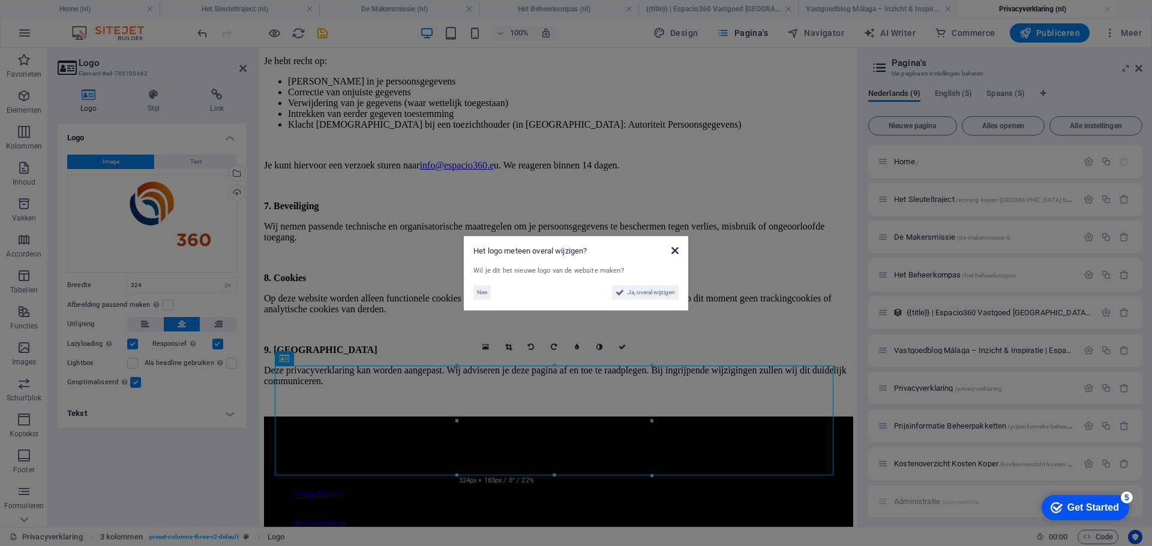
drag, startPoint x: 675, startPoint y: 251, endPoint x: 419, endPoint y: 208, distance: 259.0
click at [675, 251] on icon at bounding box center [674, 251] width 7 height 10
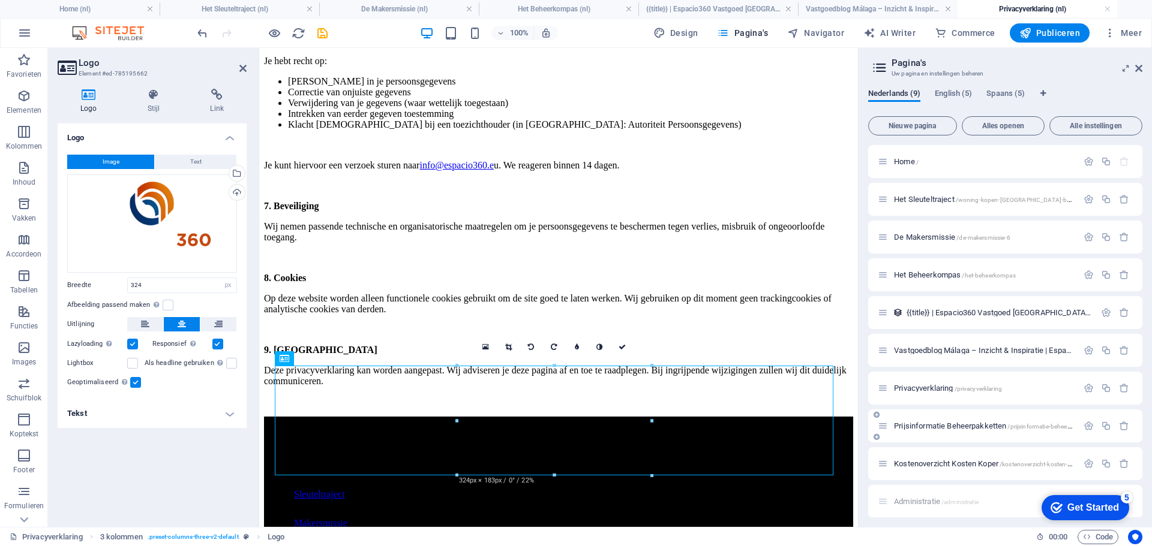
click at [943, 423] on span "Prijsinformatie Beheerpakketten /prijsinformatie-beheerpakketten" at bounding box center [995, 426] width 202 height 9
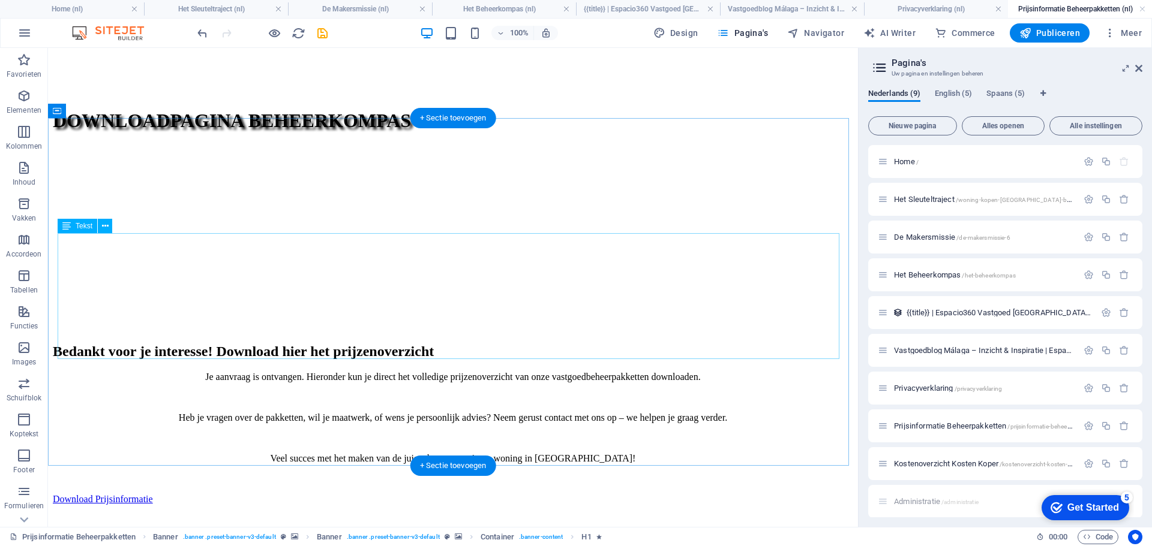
scroll to position [825, 0]
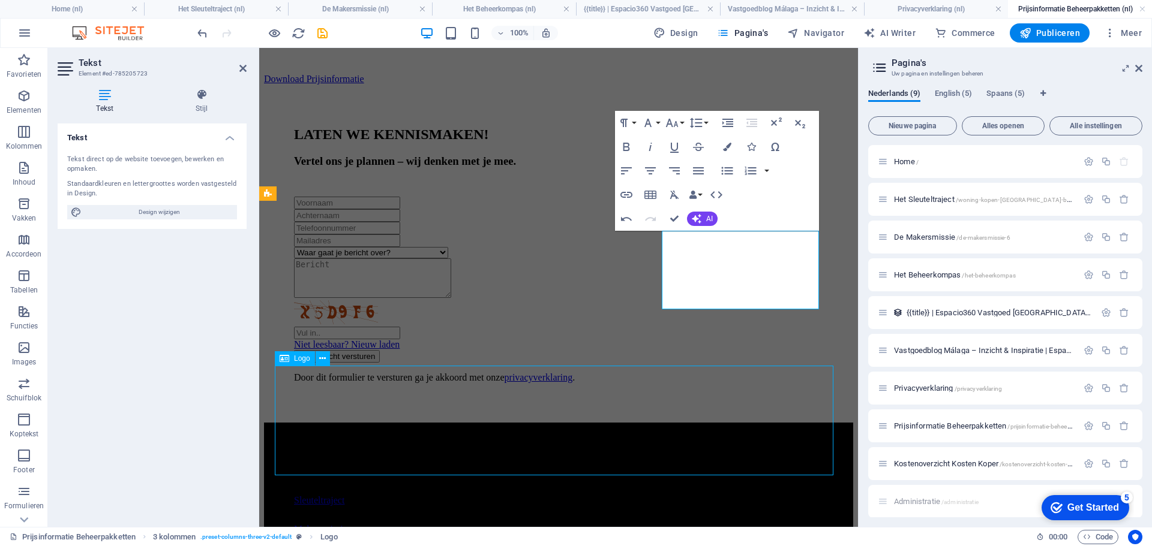
scroll to position [825, 0]
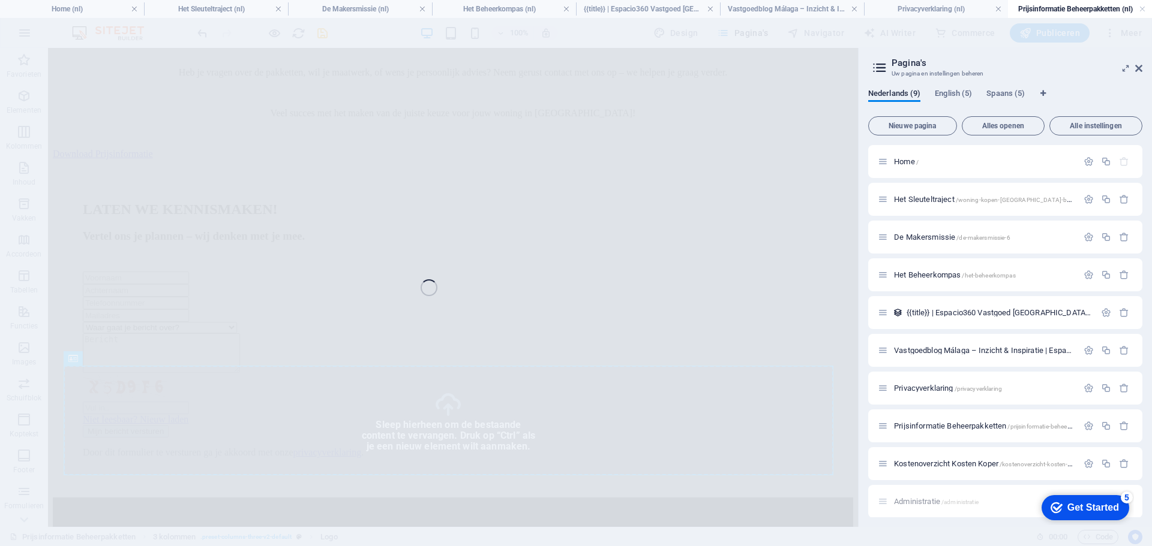
select select "px"
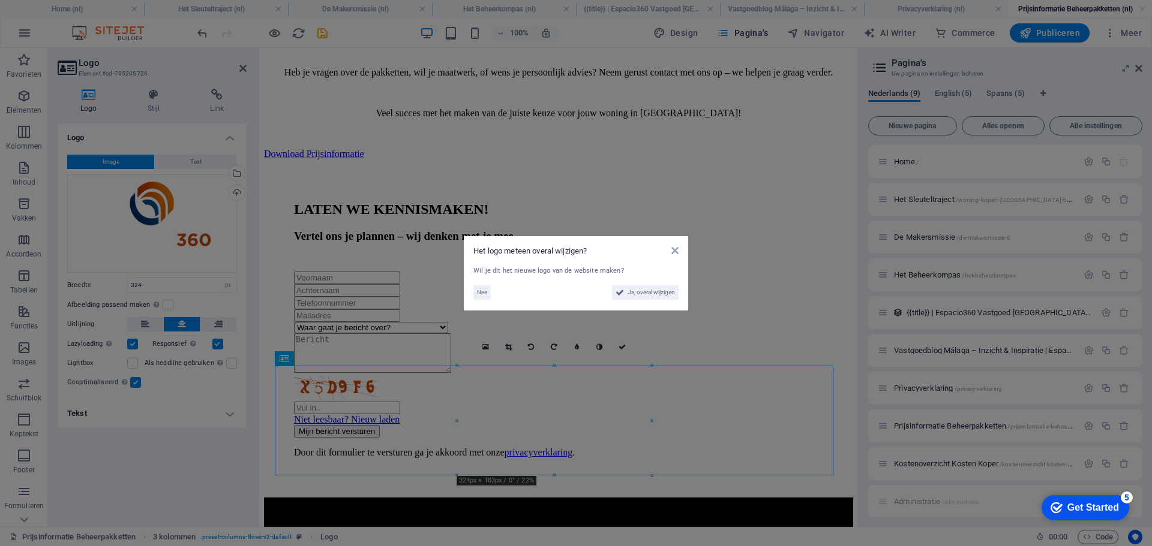
scroll to position [900, 0]
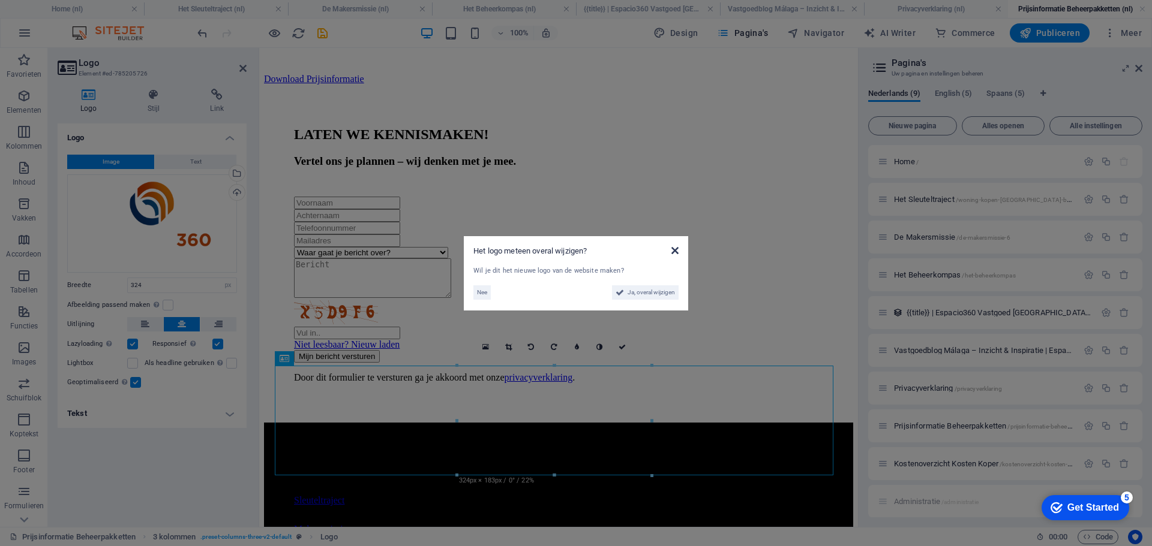
click at [677, 248] on icon at bounding box center [674, 251] width 7 height 10
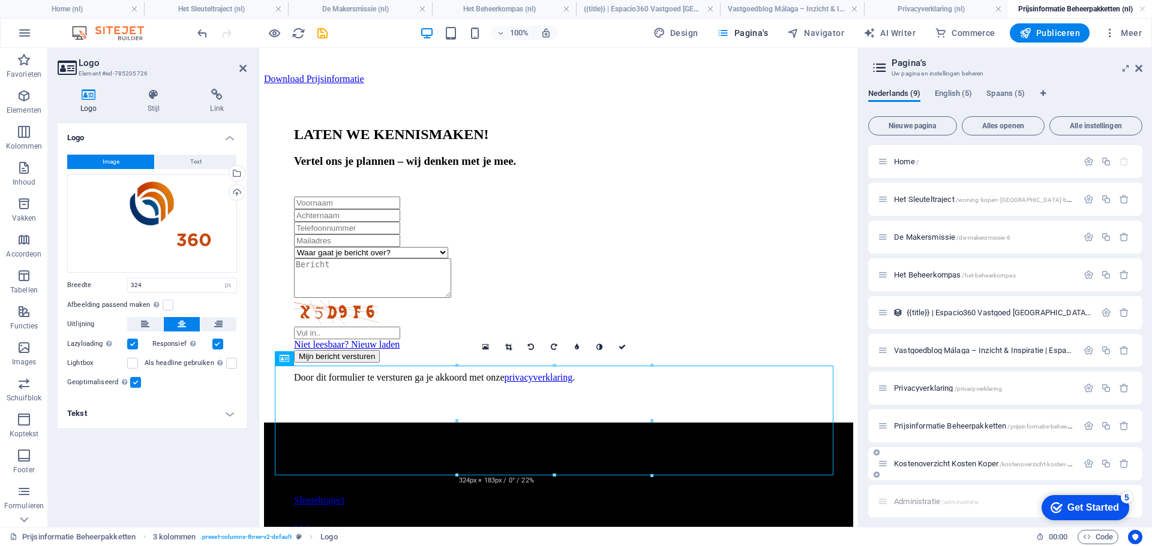
click at [947, 467] on span "Kostenoverzicht Kosten Koper /kostenoverzicht-kosten-koper" at bounding box center [988, 463] width 189 height 9
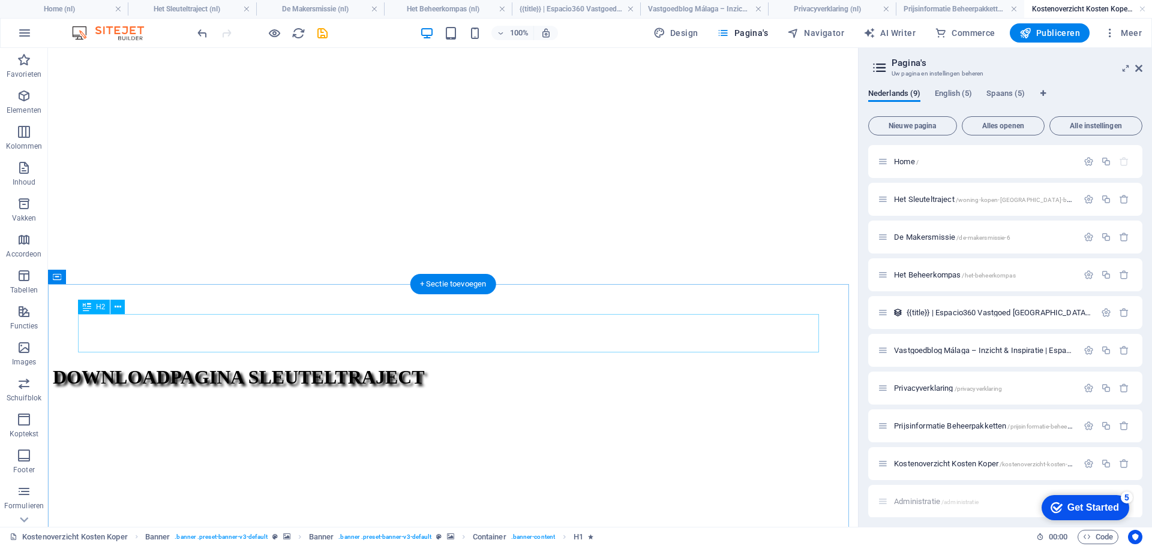
scroll to position [360, 0]
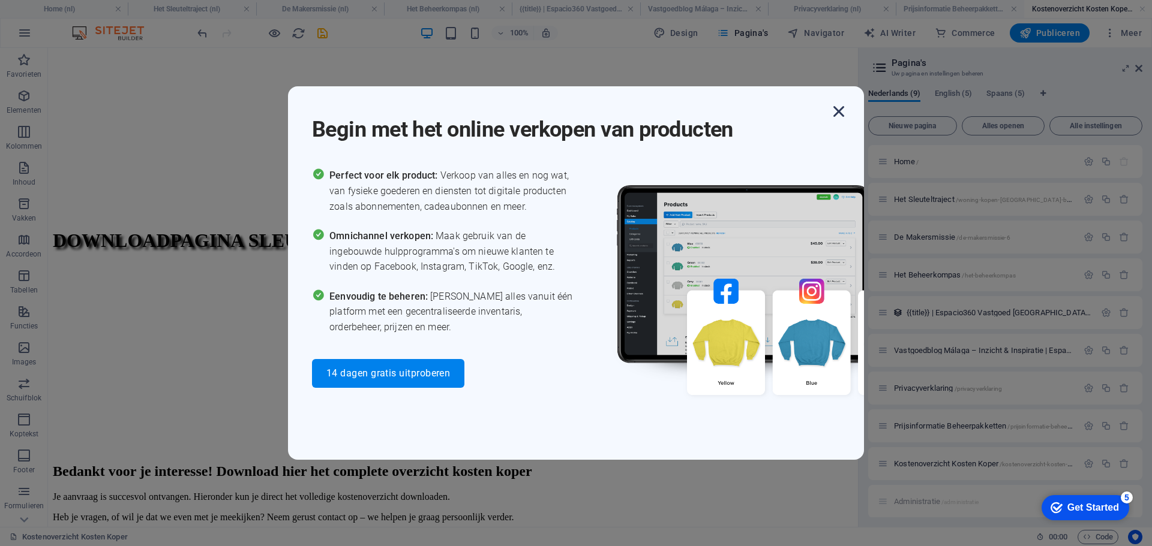
click at [834, 118] on icon "button" at bounding box center [839, 112] width 22 height 22
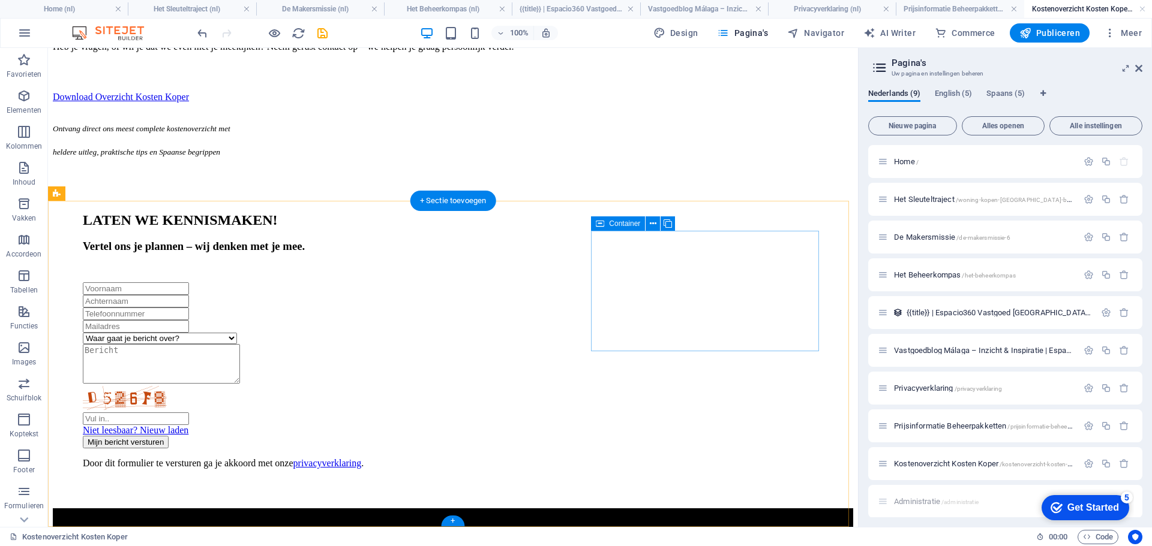
scroll to position [842, 0]
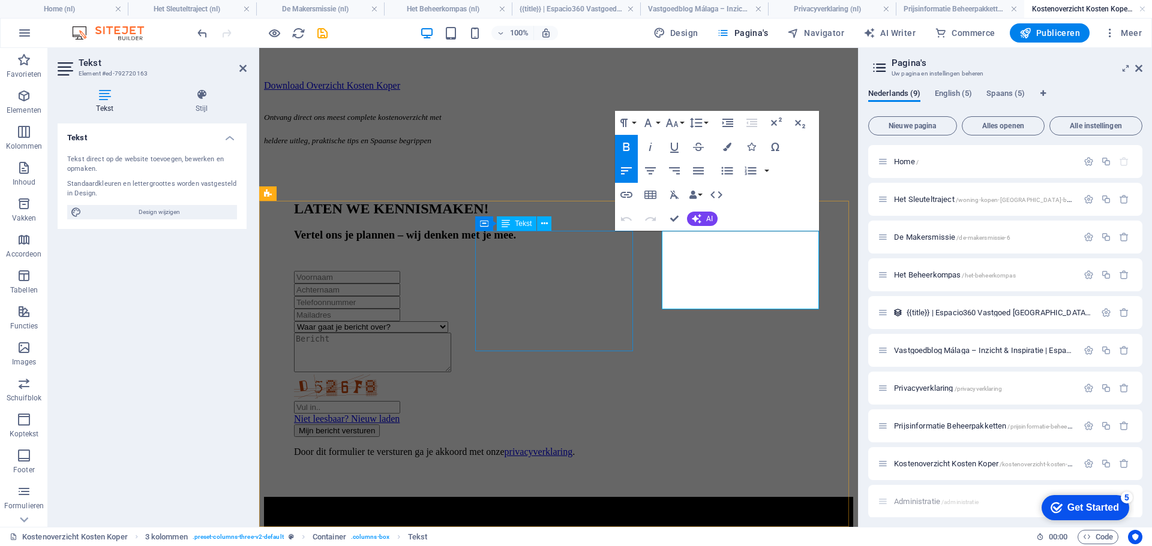
scroll to position [906, 0]
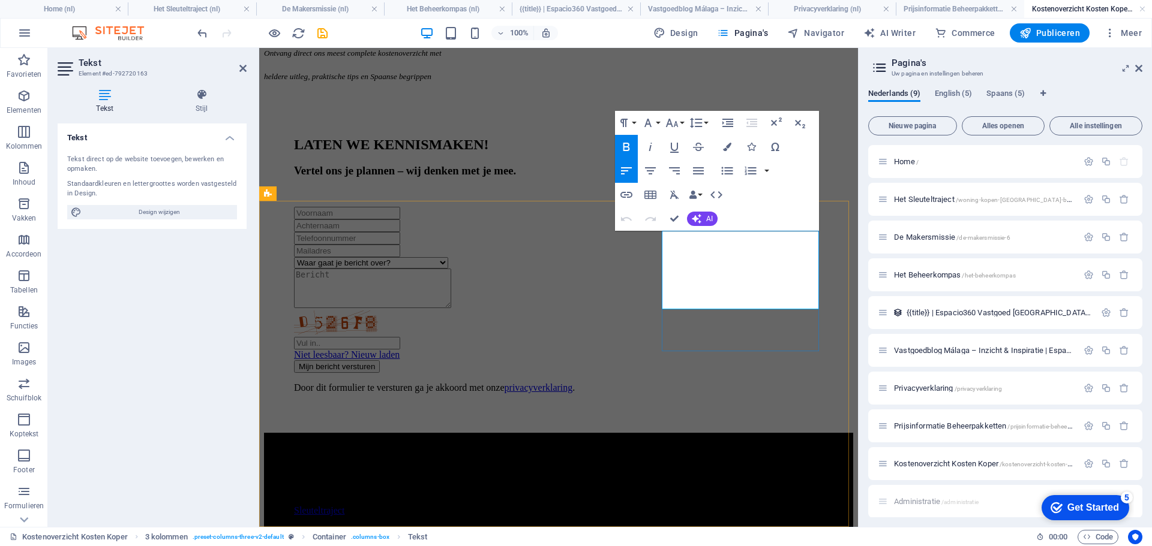
drag, startPoint x: 690, startPoint y: 264, endPoint x: 694, endPoint y: 272, distance: 8.9
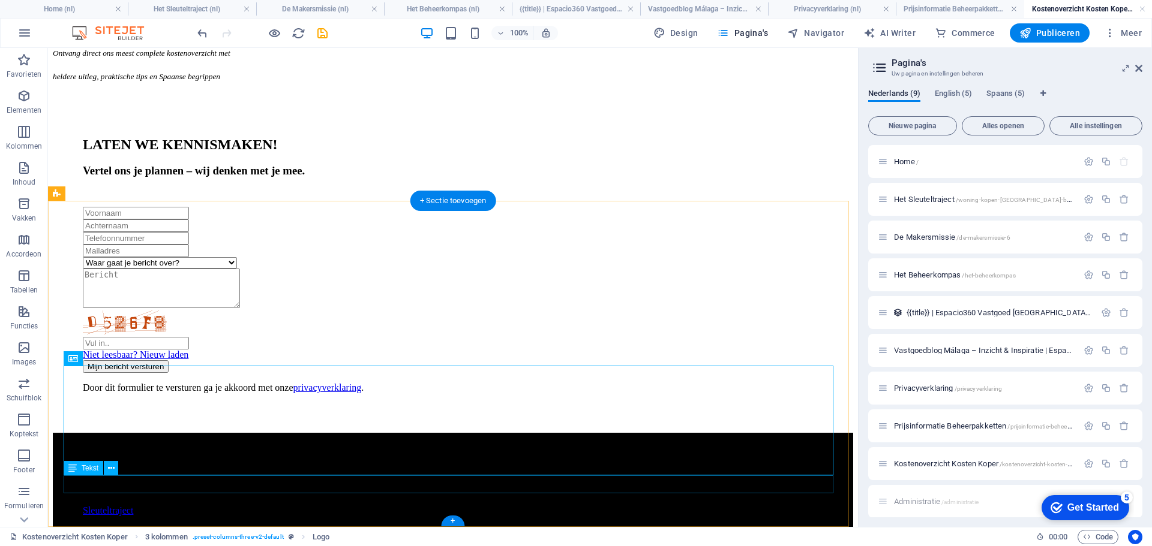
scroll to position [842, 0]
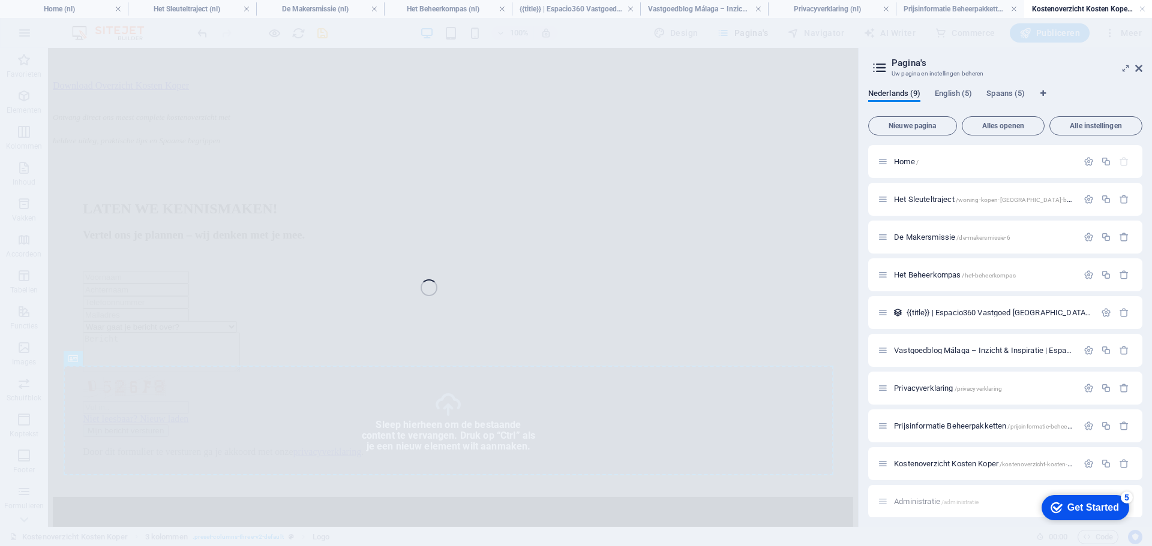
select select "px"
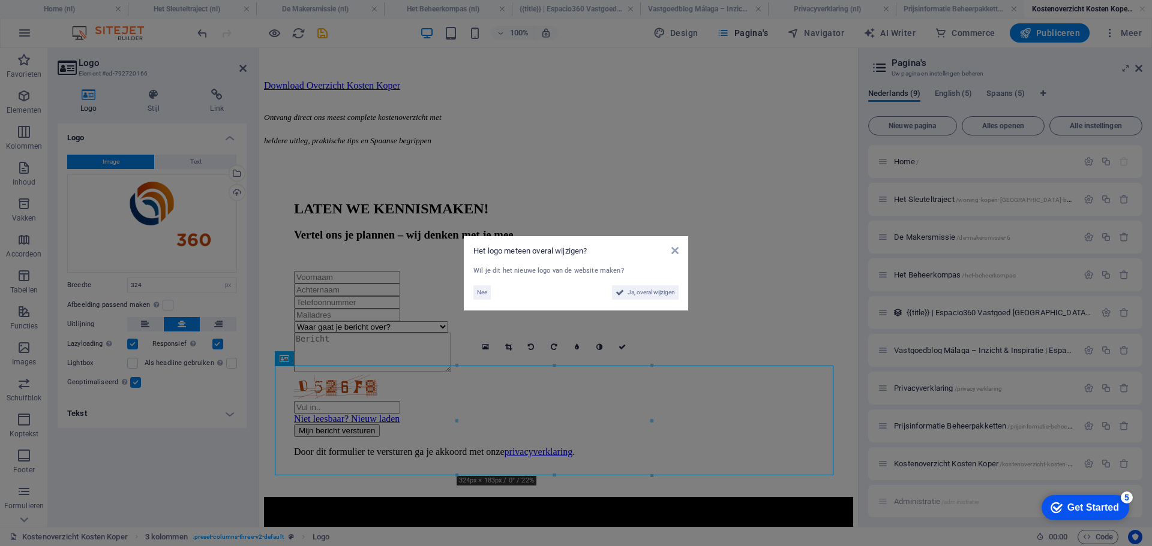
scroll to position [906, 0]
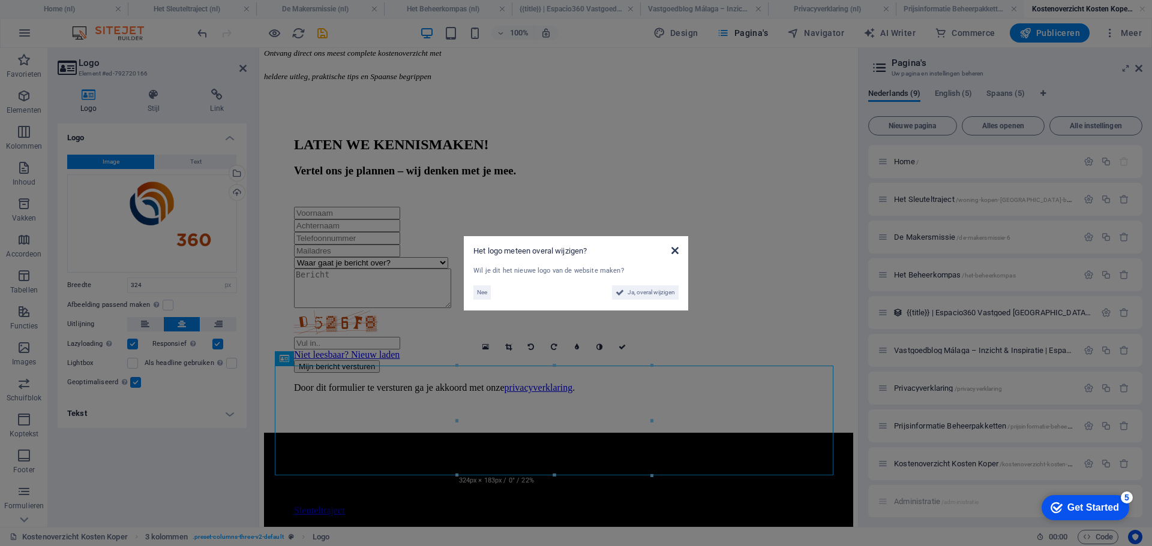
click at [671, 251] on div "Het logo meteen overal wijzigen?" at bounding box center [575, 251] width 205 height 11
click at [673, 251] on icon at bounding box center [675, 251] width 7 height 10
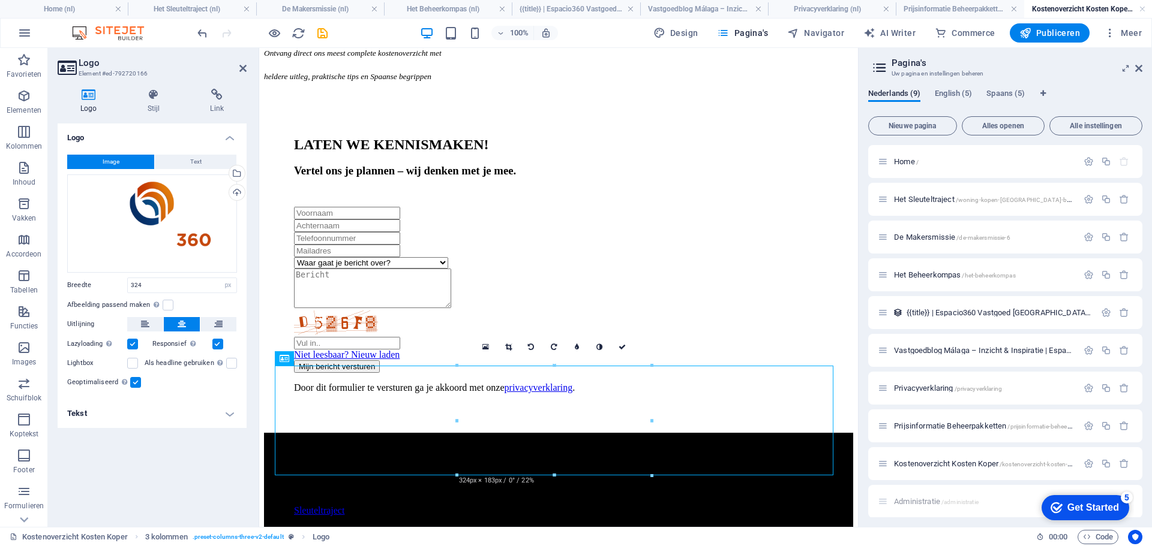
click at [928, 500] on div "Administratie /administratie Vertalen" at bounding box center [1005, 501] width 274 height 33
click at [925, 426] on span "Prijsinformatie Beheerpakketten /prijsinformatie-beheerpakketten" at bounding box center [995, 426] width 202 height 9
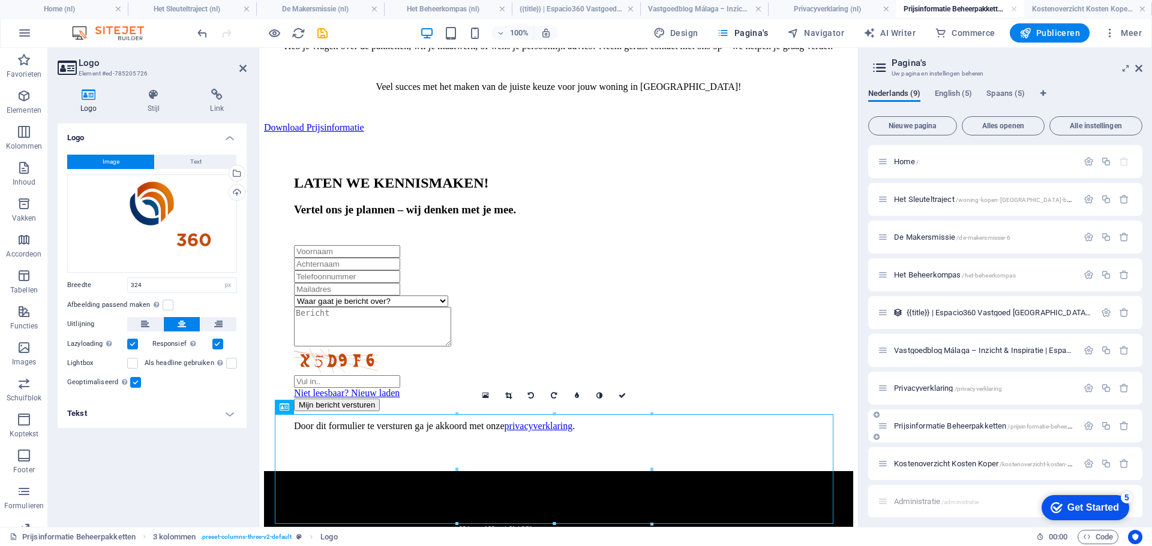
scroll to position [0, 0]
click at [934, 390] on span "Privacyverklaring /privacyverklaring" at bounding box center [948, 388] width 108 height 9
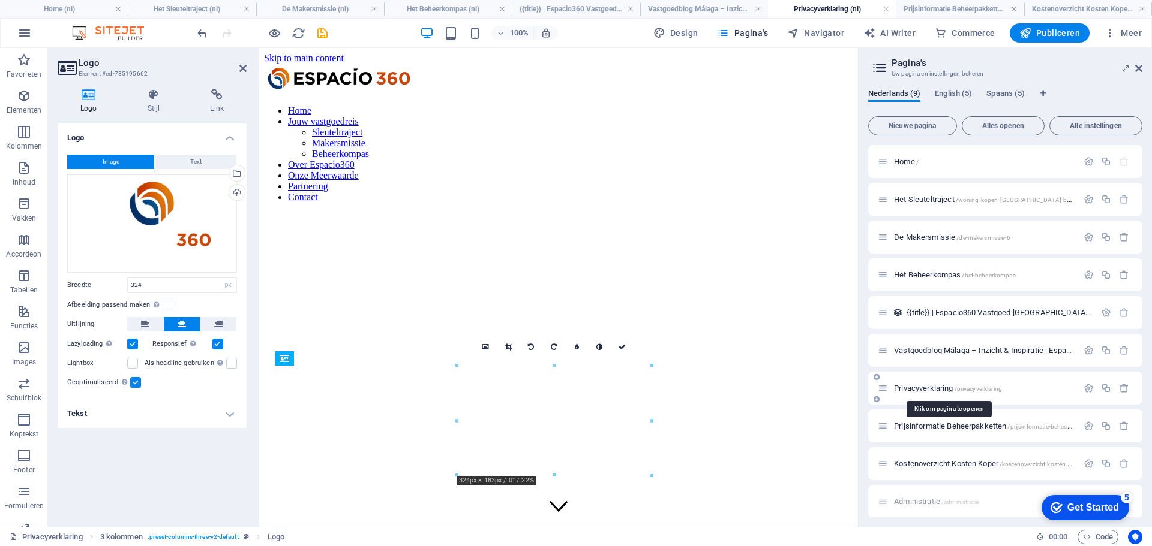
scroll to position [1417, 0]
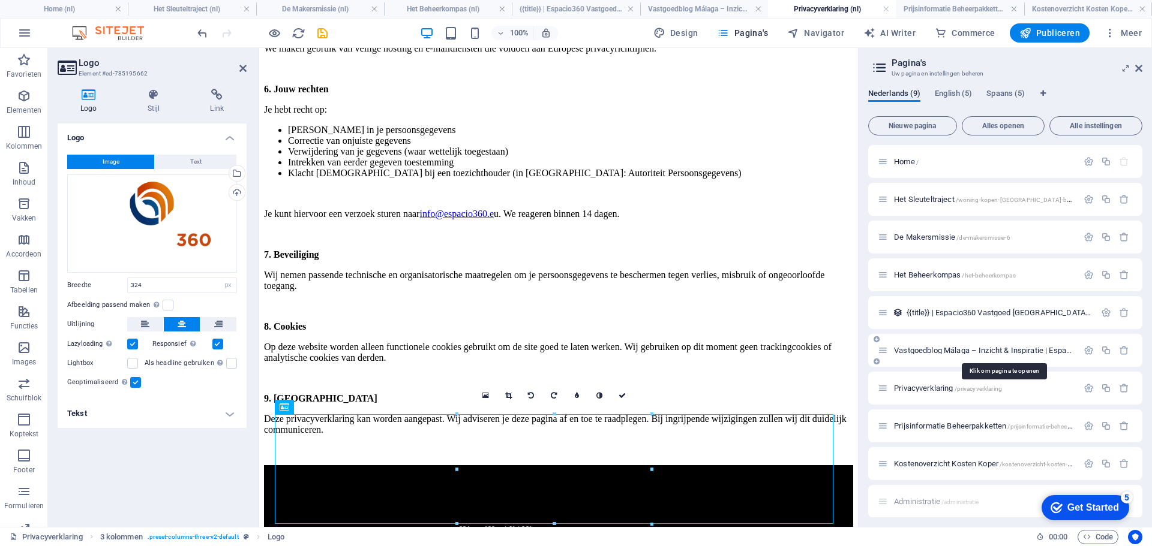
click at [934, 349] on span "Vastgoedblog Málaga – Inzicht & Inspiratie | Espacio360 /blog-9" at bounding box center [1002, 350] width 217 height 9
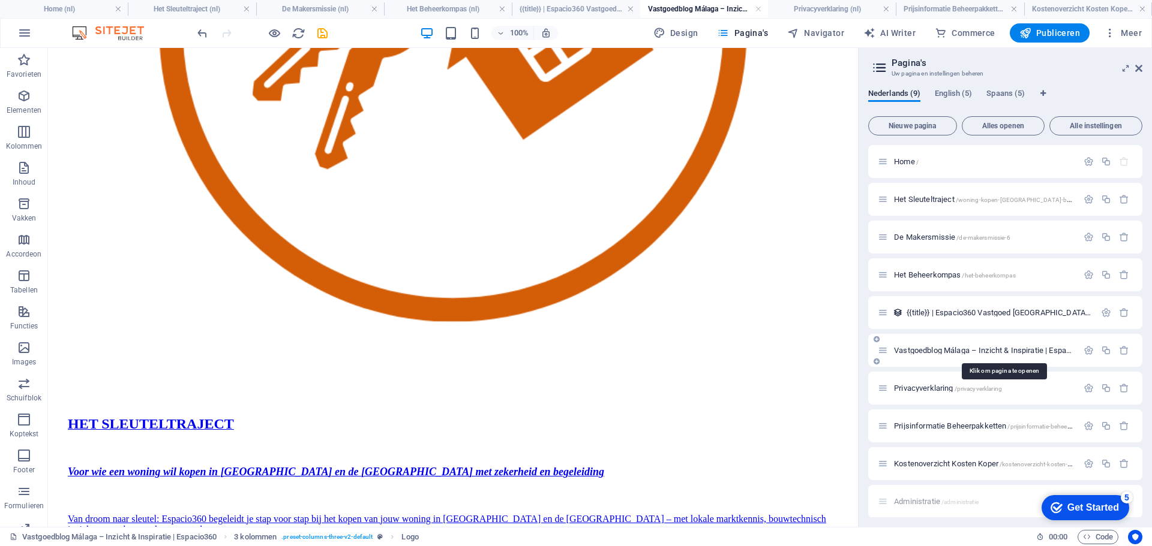
scroll to position [0, 0]
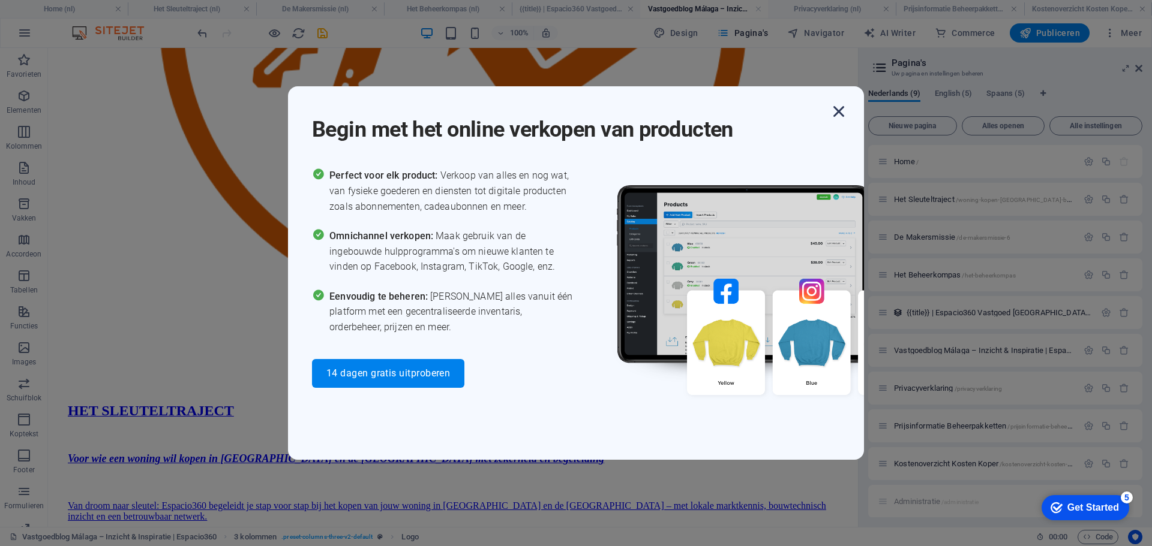
click at [843, 115] on icon "button" at bounding box center [839, 112] width 22 height 22
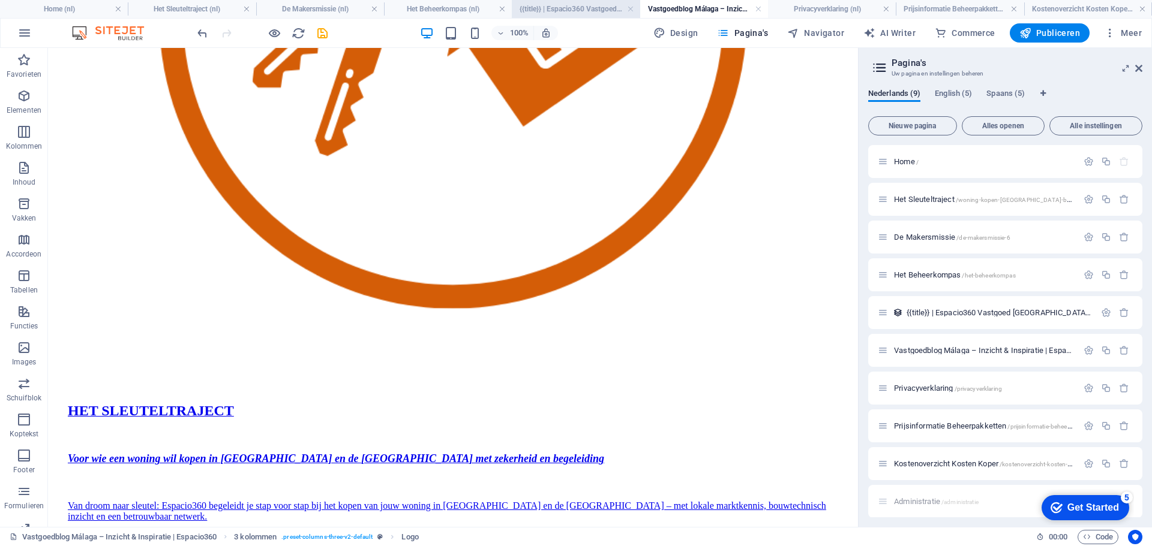
click at [555, 10] on h4 "{{title}} | Espacio360 Vastgoed [GEOGRAPHIC_DATA] (nl)" at bounding box center [576, 8] width 128 height 13
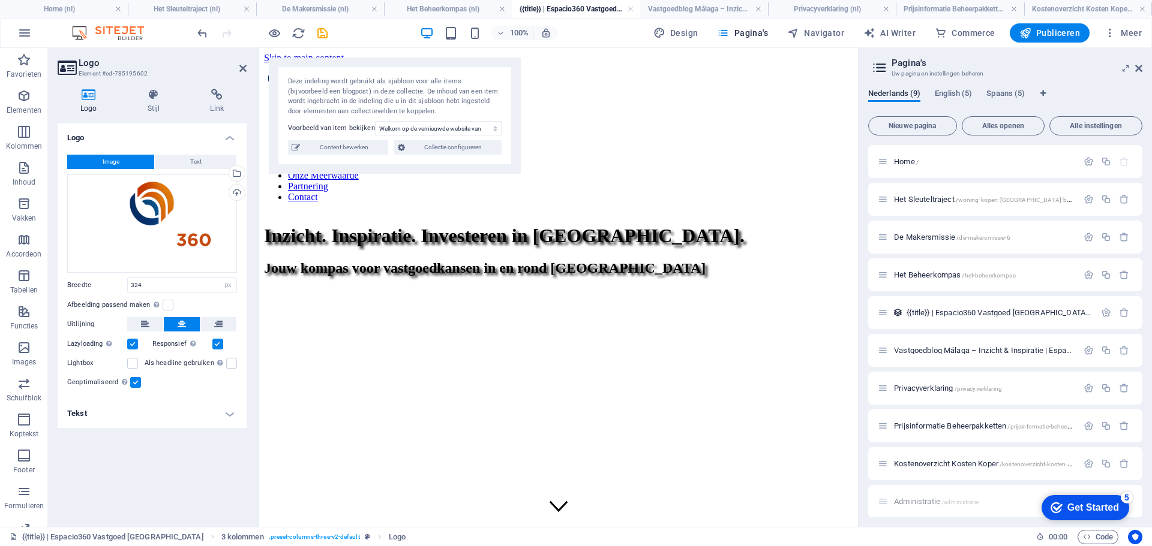
scroll to position [2816, 0]
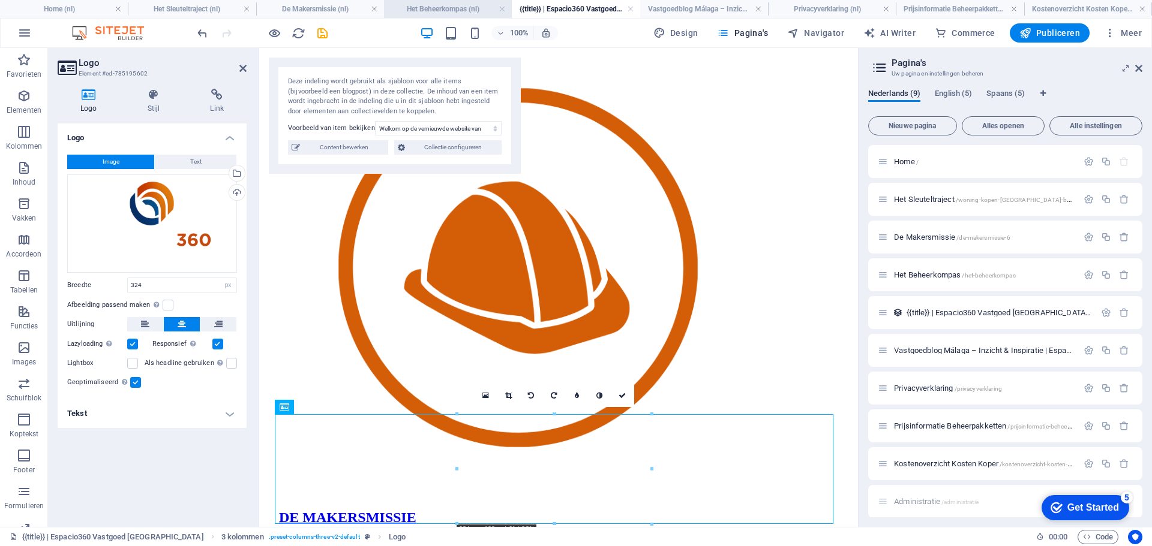
click at [471, 8] on h4 "Het Beheerkompas (nl)" at bounding box center [448, 8] width 128 height 13
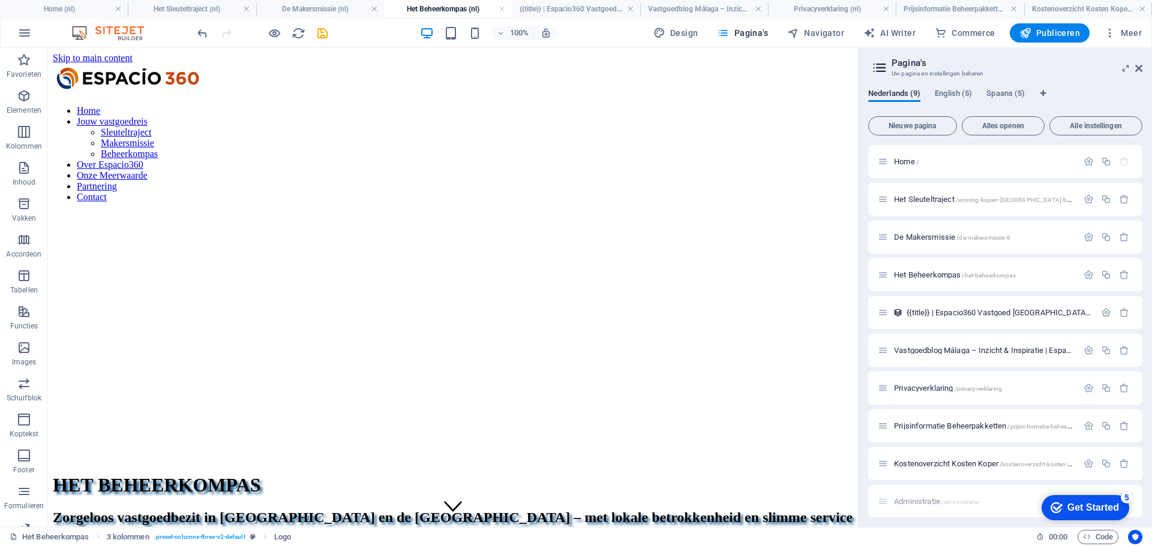
scroll to position [0, 0]
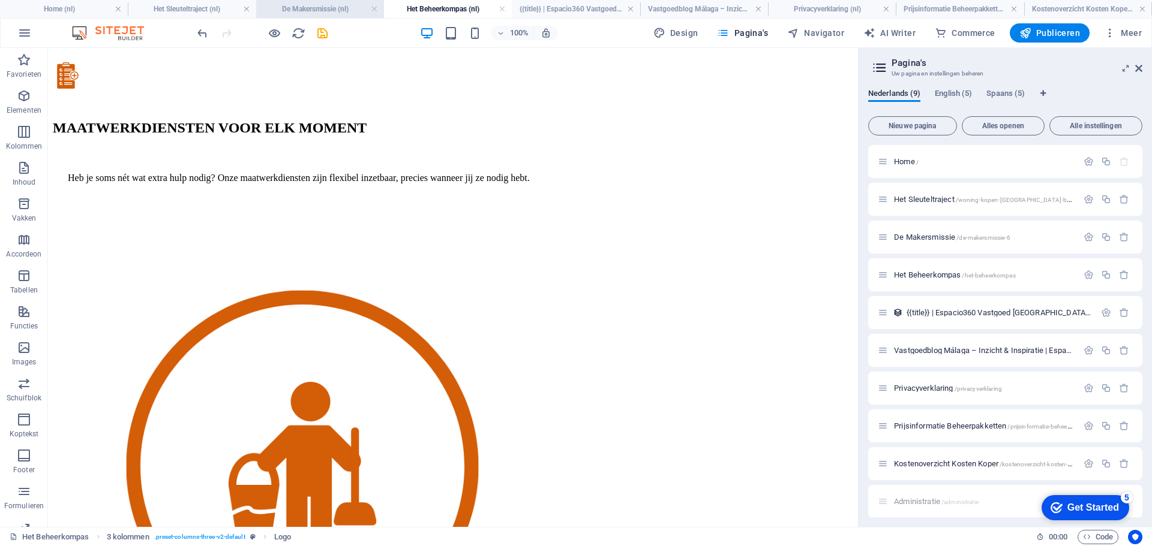
click at [344, 10] on h4 "De Makersmissie (nl)" at bounding box center [320, 8] width 128 height 13
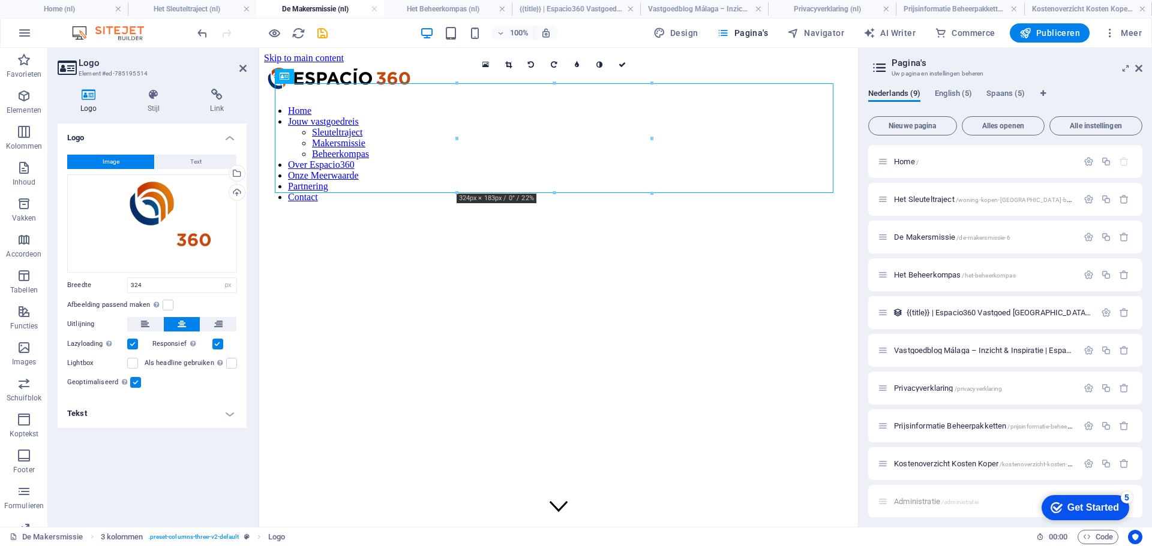
scroll to position [4133, 0]
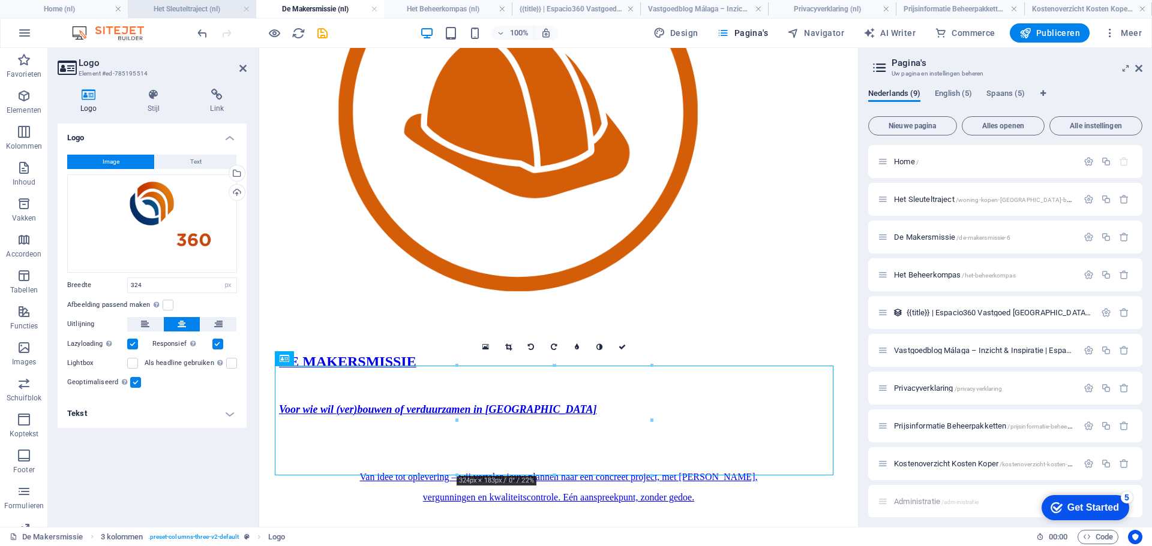
click at [217, 7] on h4 "Het Sleuteltraject (nl)" at bounding box center [192, 8] width 128 height 13
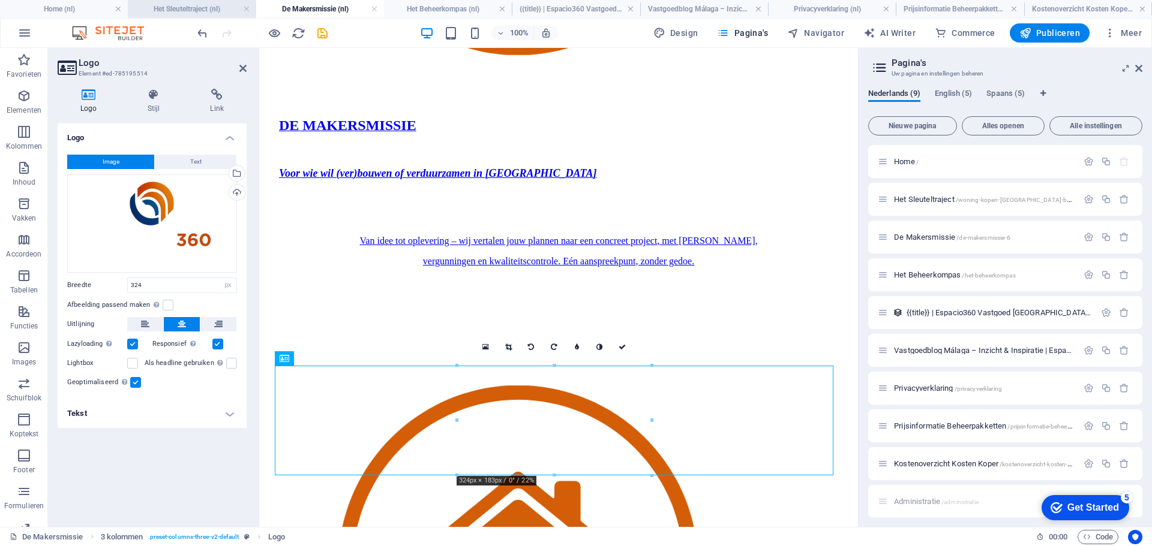
scroll to position [0, 0]
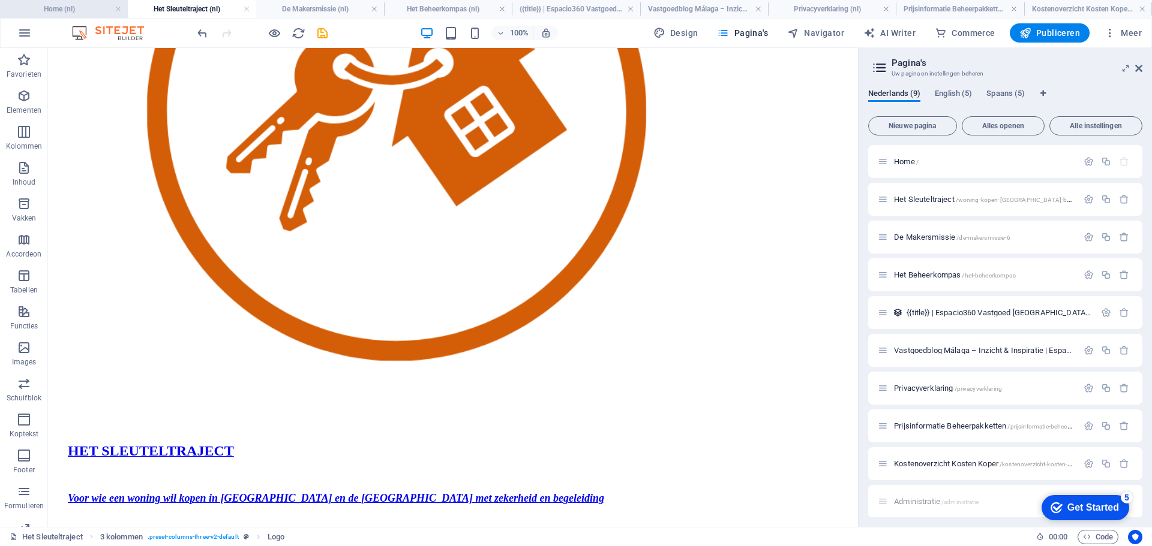
click at [80, 9] on h4 "Home (nl)" at bounding box center [64, 8] width 128 height 13
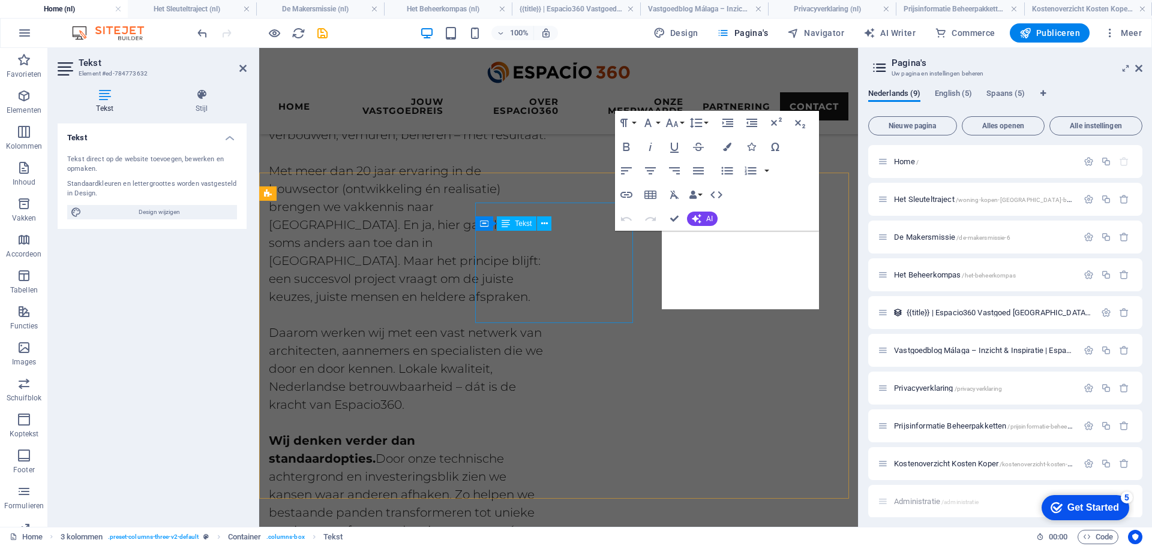
scroll to position [5306, 0]
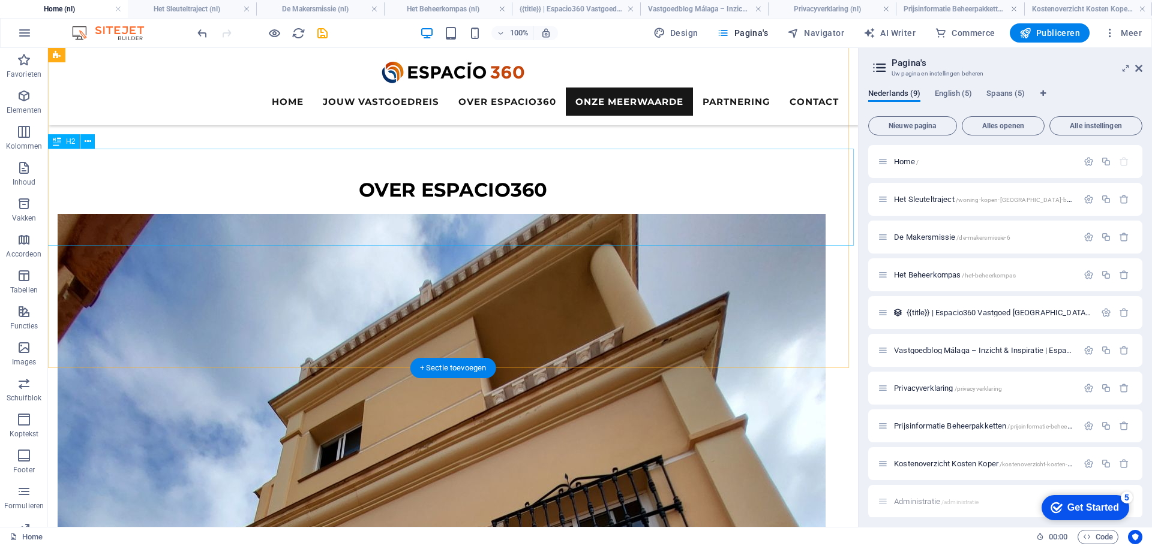
scroll to position [3024, 0]
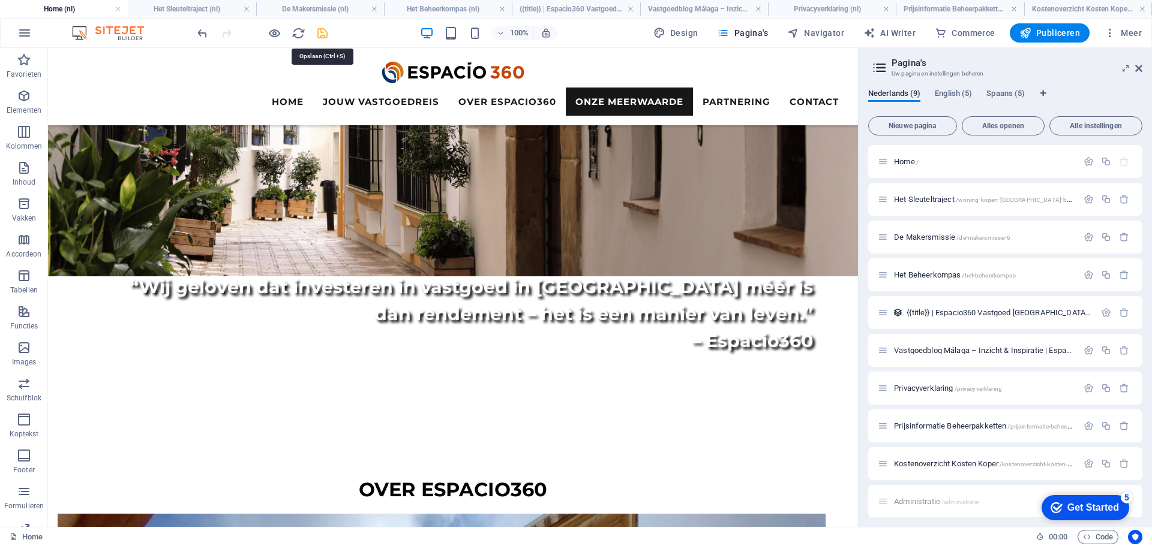
click at [320, 34] on icon "save" at bounding box center [322, 33] width 14 height 14
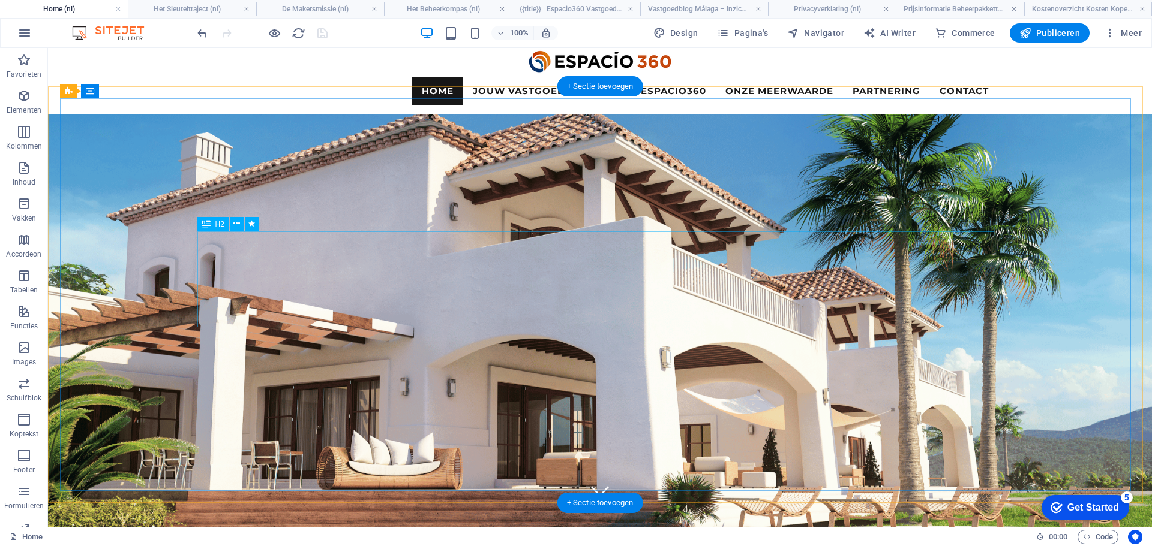
scroll to position [0, 0]
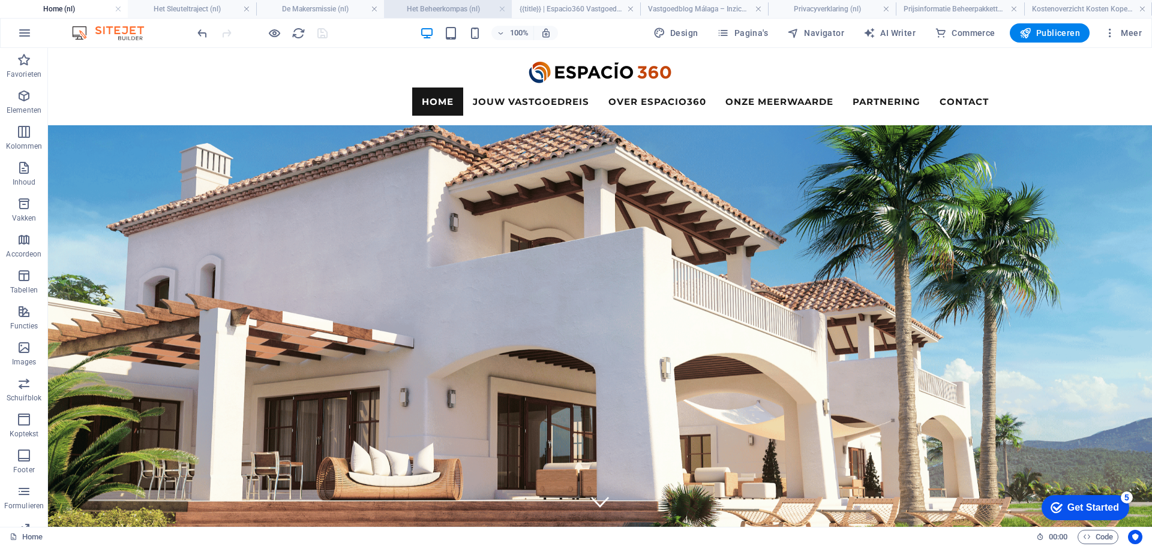
drag, startPoint x: 247, startPoint y: 10, endPoint x: 291, endPoint y: 10, distance: 43.8
click at [247, 10] on link at bounding box center [246, 9] width 7 height 11
click at [275, 11] on link at bounding box center [278, 9] width 7 height 11
click at [310, 7] on link at bounding box center [309, 9] width 7 height 11
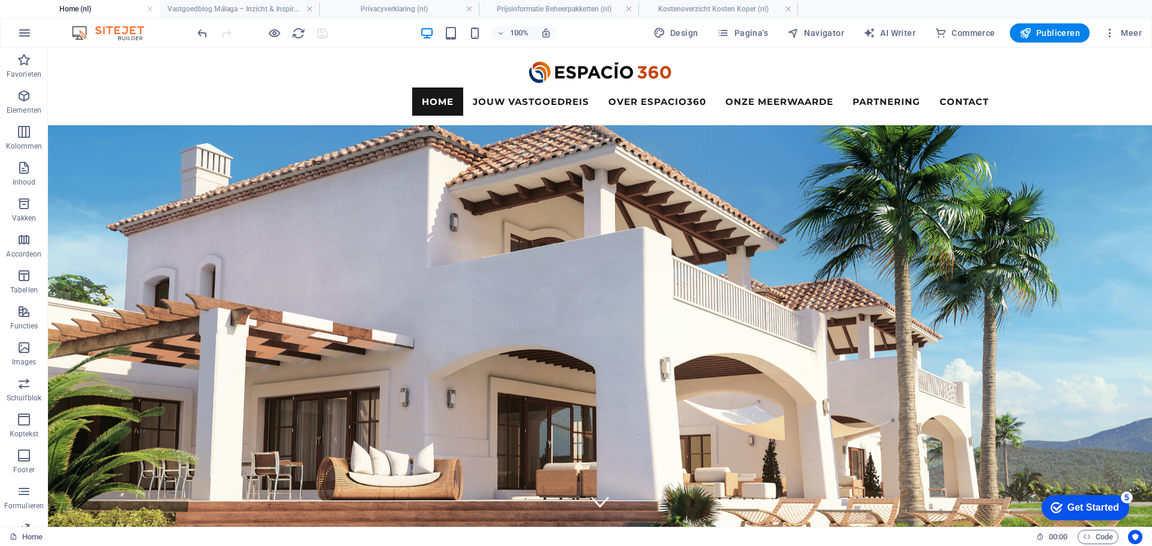
click at [310, 7] on link at bounding box center [309, 9] width 7 height 11
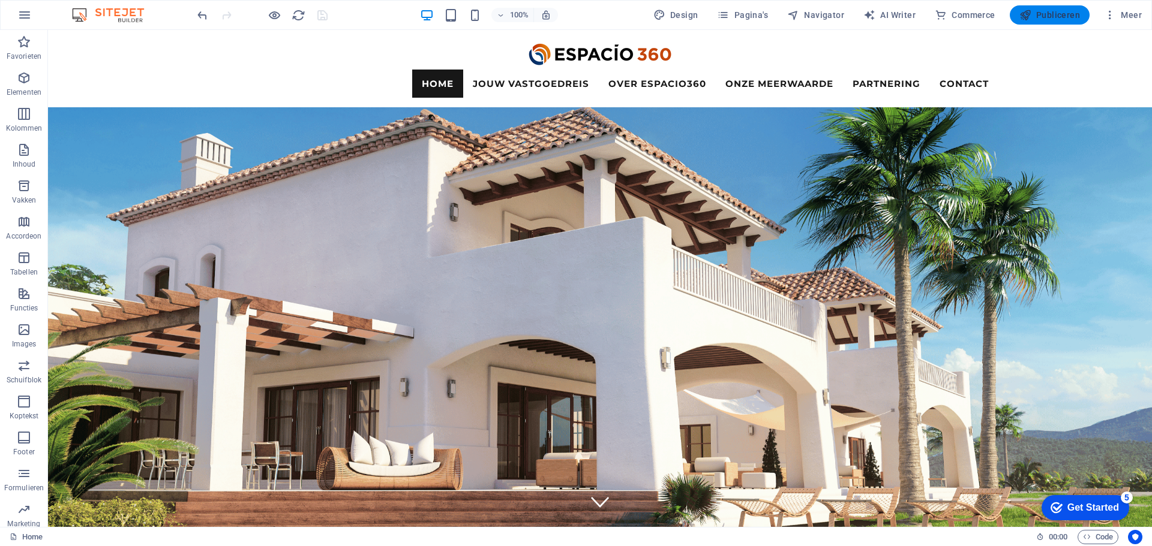
click at [1029, 12] on icon "button" at bounding box center [1025, 15] width 12 height 12
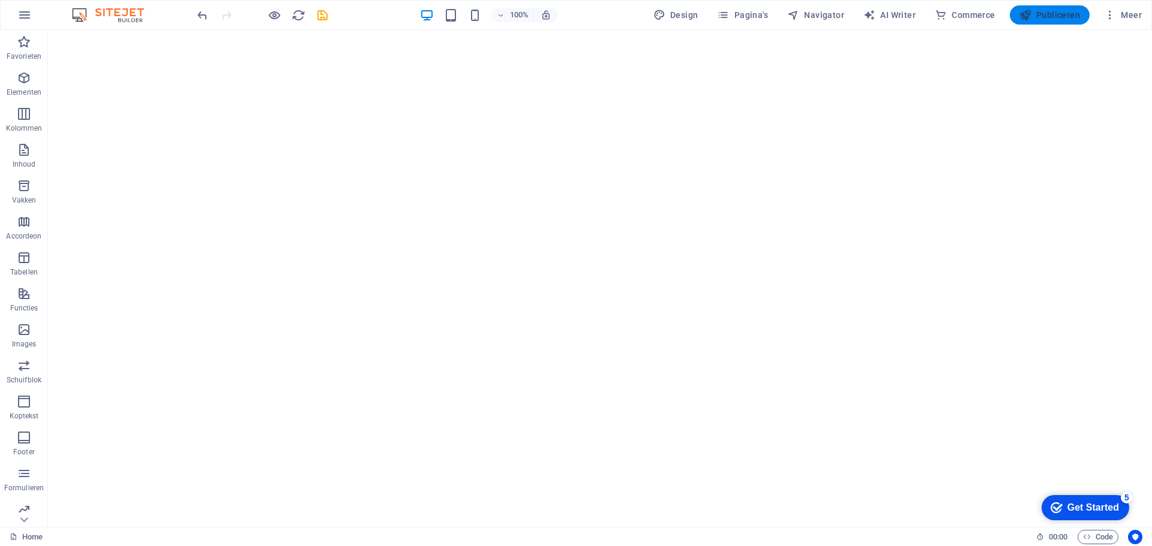
click at [1057, 17] on span "Publiceren" at bounding box center [1049, 15] width 61 height 12
